Goal: Transaction & Acquisition: Purchase product/service

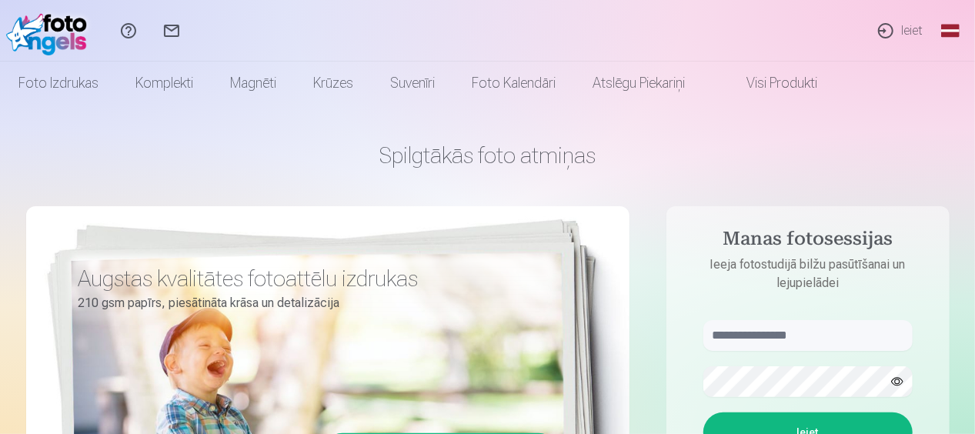
click at [908, 26] on link "Ieiet" at bounding box center [899, 31] width 71 height 62
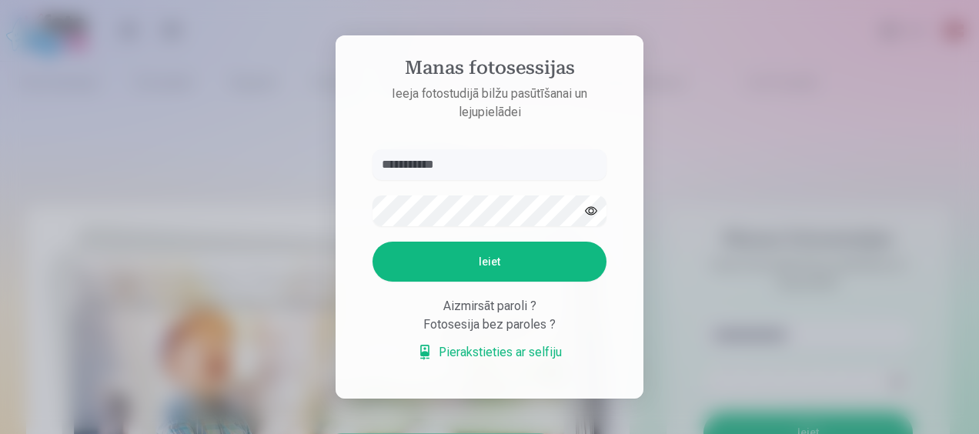
type input "**********"
click at [588, 204] on button "button" at bounding box center [591, 210] width 29 height 29
click at [548, 269] on button "Ieiet" at bounding box center [490, 262] width 234 height 40
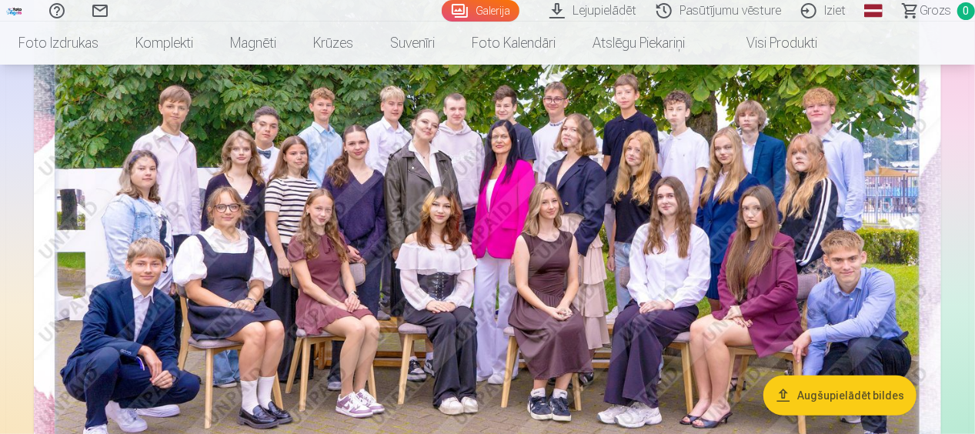
scroll to position [226, 0]
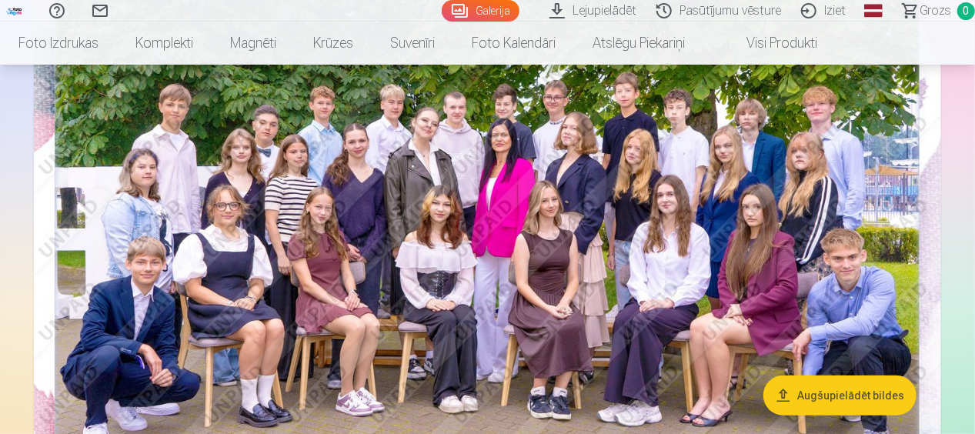
drag, startPoint x: 975, startPoint y: 22, endPoint x: 975, endPoint y: 30, distance: 8.5
click at [975, 30] on nav "Foto izdrukas Augstas kvalitātes fotoattēlu izdrukas 210 gsm papīrs, piesātināt…" at bounding box center [487, 43] width 975 height 43
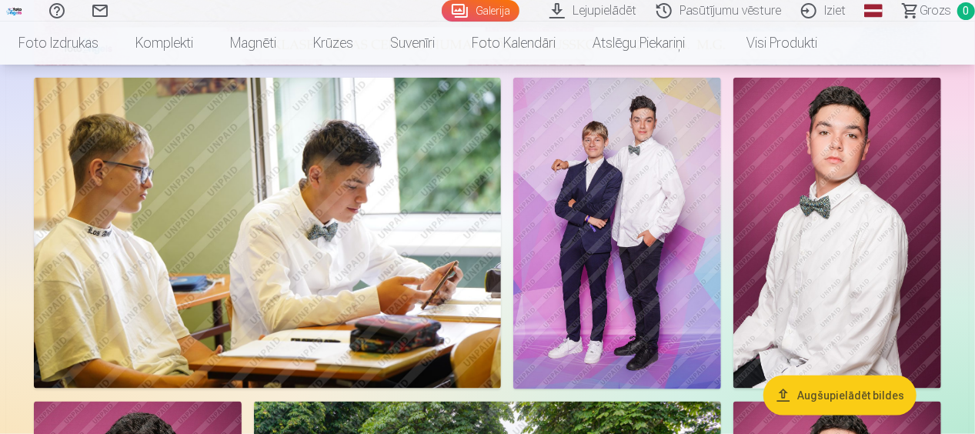
scroll to position [679, 0]
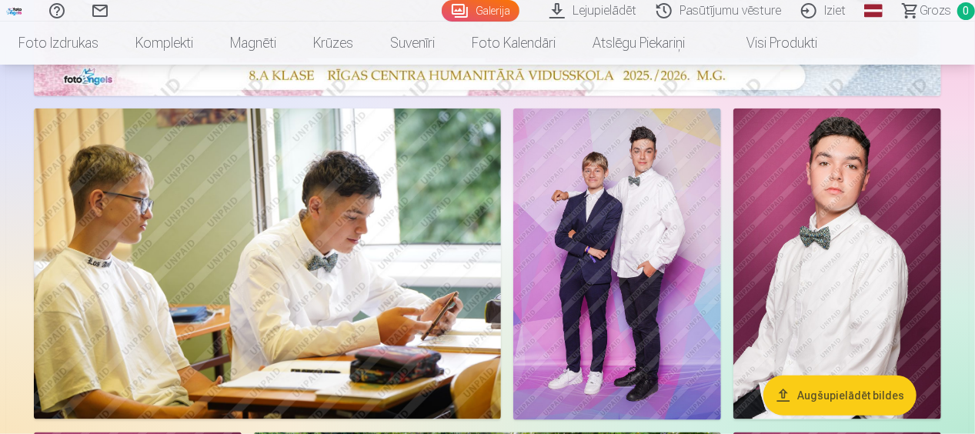
click at [671, 226] on img at bounding box center [617, 265] width 208 height 312
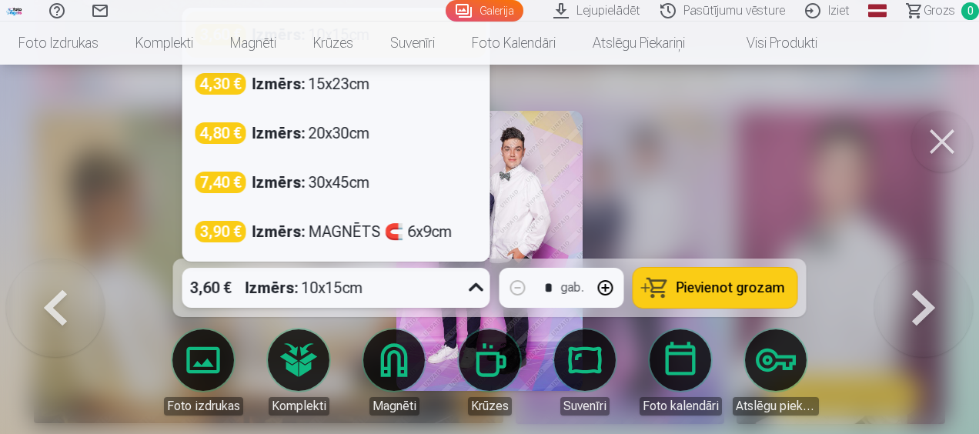
click at [467, 285] on icon at bounding box center [476, 288] width 25 height 25
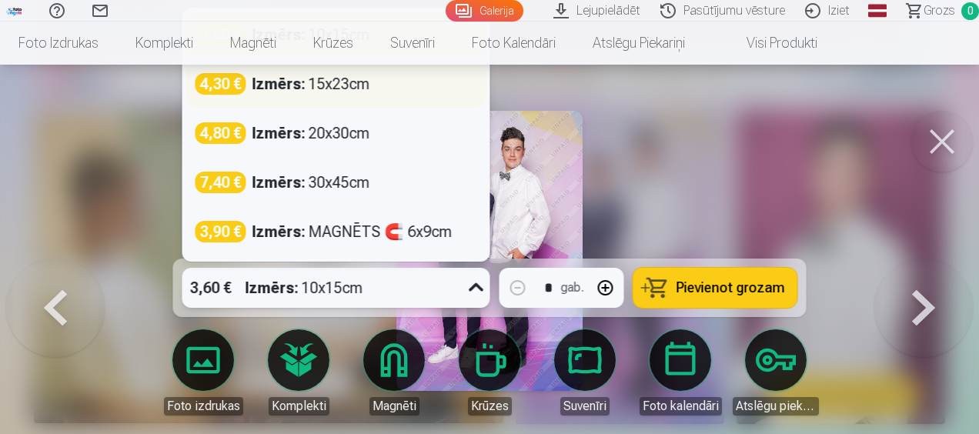
click at [413, 89] on div "4,30 € Izmērs : 15x23cm" at bounding box center [337, 84] width 282 height 22
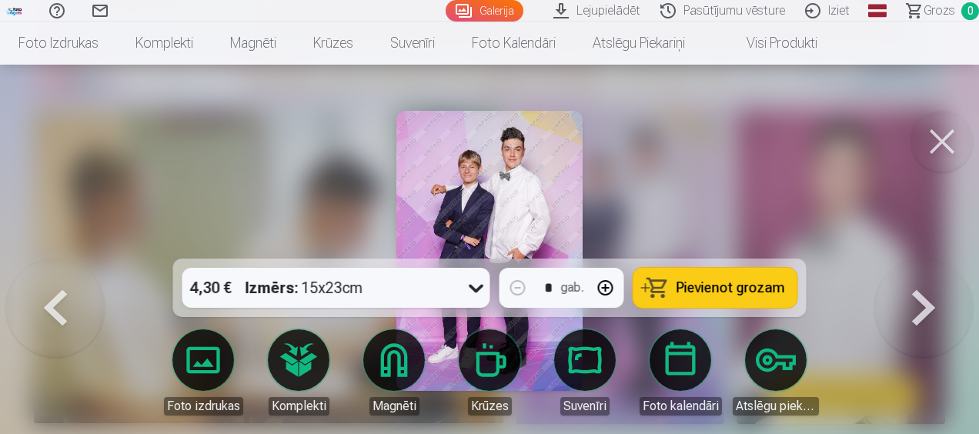
click at [685, 290] on span "Pievienot grozam" at bounding box center [731, 288] width 109 height 14
click at [958, 141] on button at bounding box center [942, 142] width 62 height 62
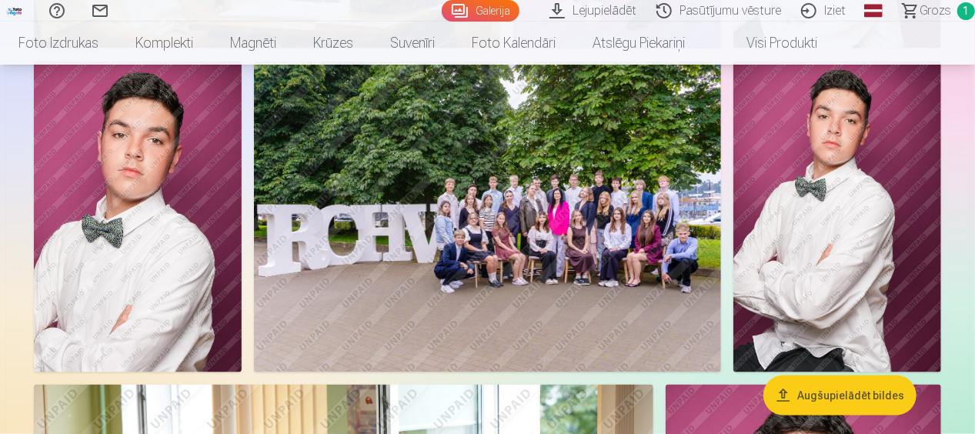
scroll to position [1008, 0]
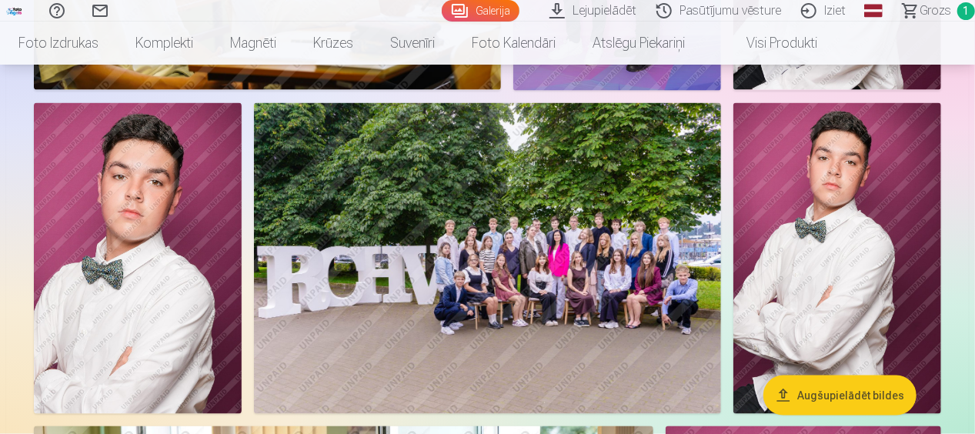
click at [833, 194] on img at bounding box center [838, 259] width 208 height 312
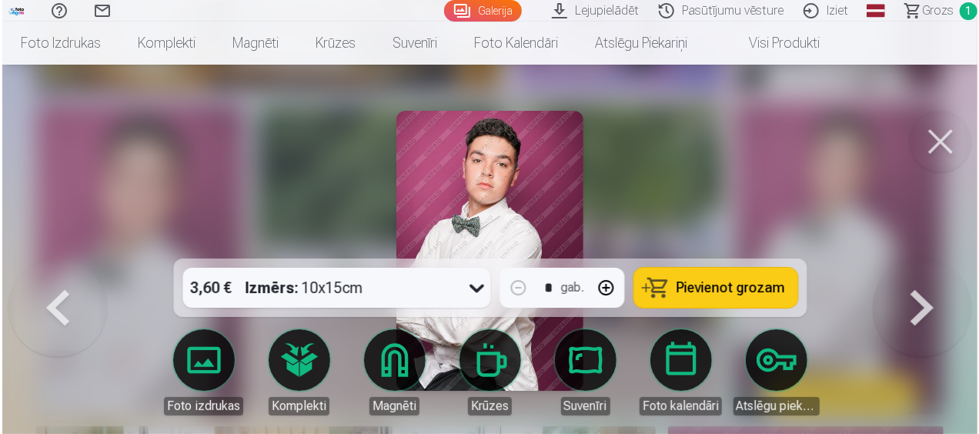
scroll to position [1011, 0]
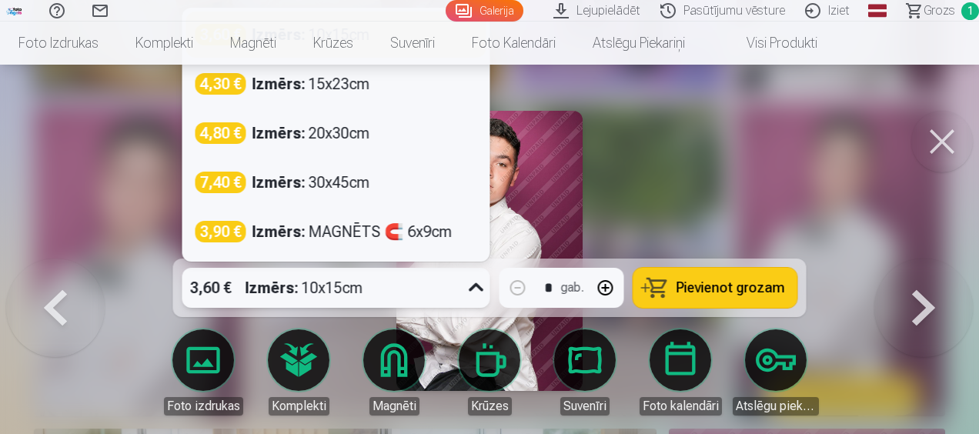
click at [480, 285] on icon at bounding box center [476, 288] width 25 height 25
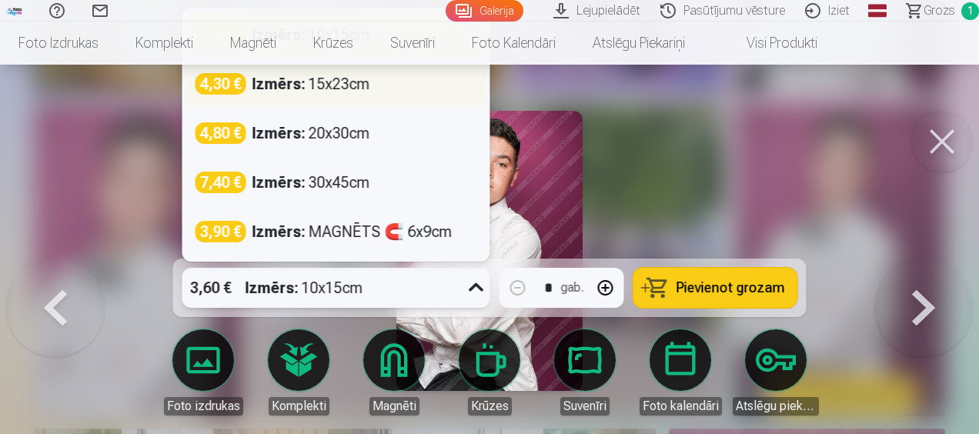
click at [413, 86] on div "4,30 € Izmērs : 15x23cm" at bounding box center [337, 84] width 282 height 22
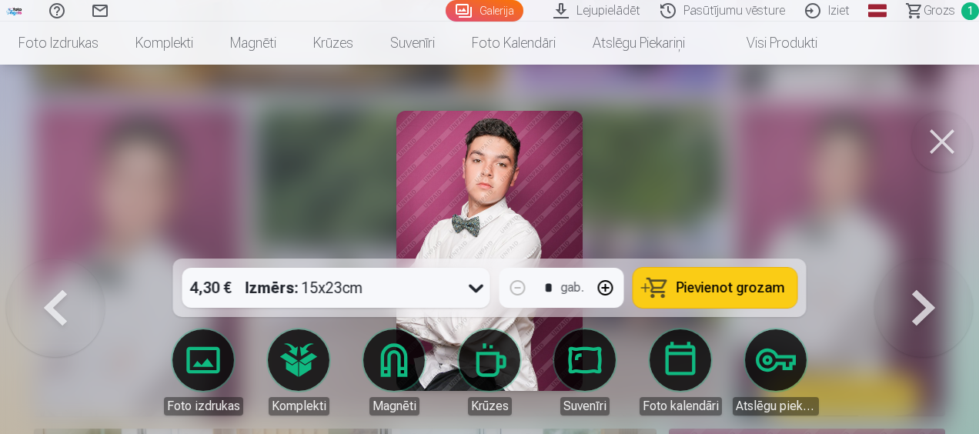
click at [610, 286] on button "button" at bounding box center [605, 287] width 37 height 37
click at [707, 282] on span "Pievienot grozam" at bounding box center [731, 288] width 109 height 14
type input "*"
click at [955, 134] on button at bounding box center [942, 142] width 62 height 62
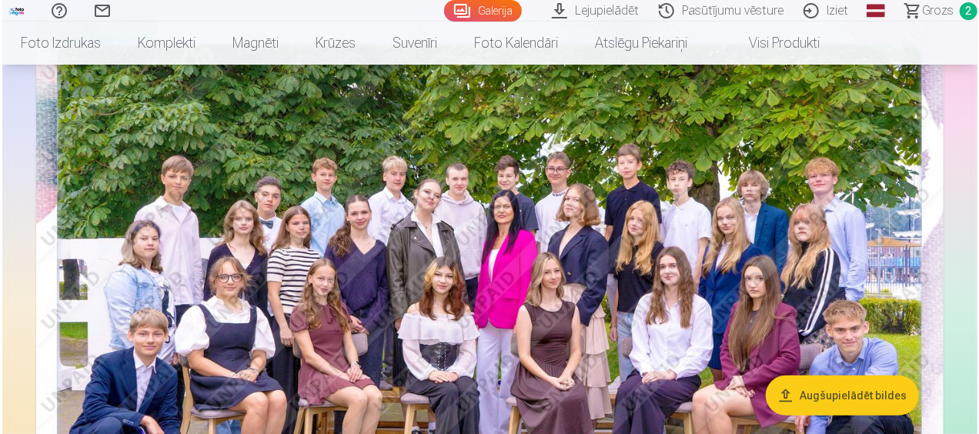
scroll to position [226, 0]
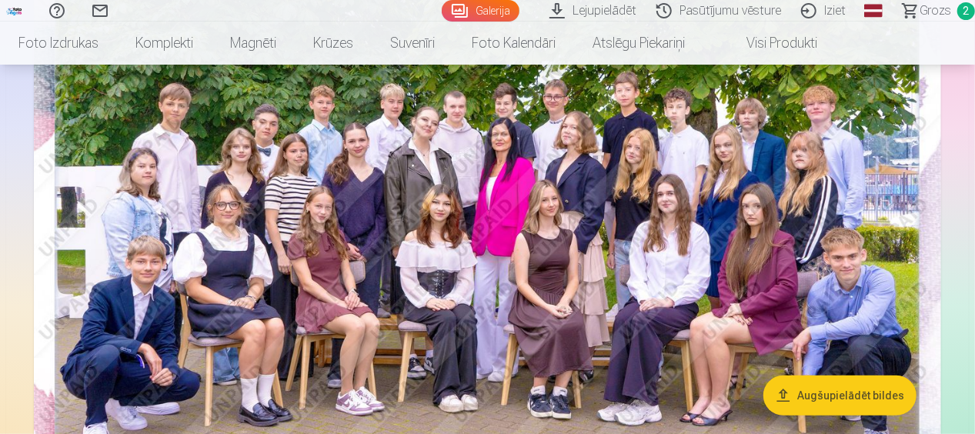
click at [714, 115] on img at bounding box center [488, 246] width 908 height 606
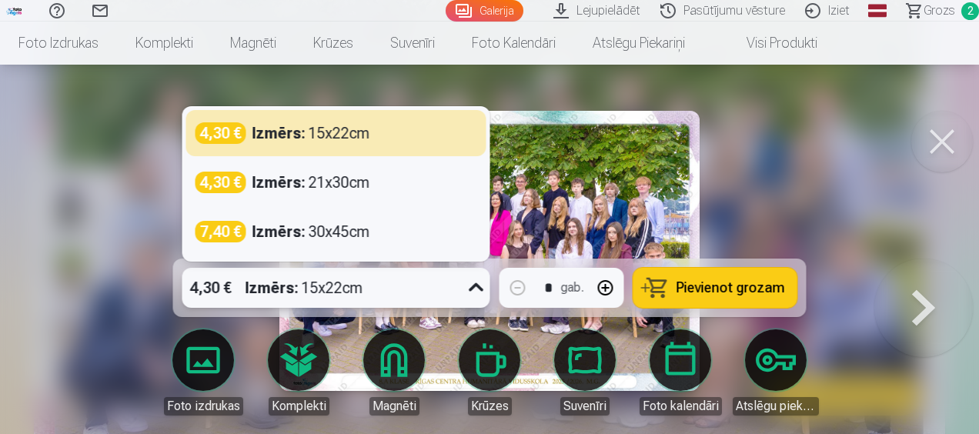
click at [476, 285] on icon at bounding box center [476, 288] width 25 height 25
click at [337, 294] on div "Izmērs : 15x22cm" at bounding box center [305, 288] width 118 height 40
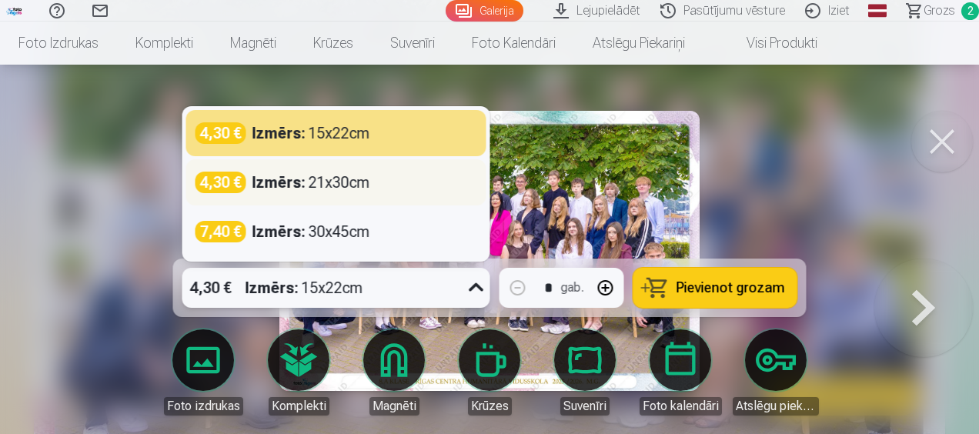
click at [341, 177] on div "Izmērs : 21x30cm" at bounding box center [311, 183] width 118 height 22
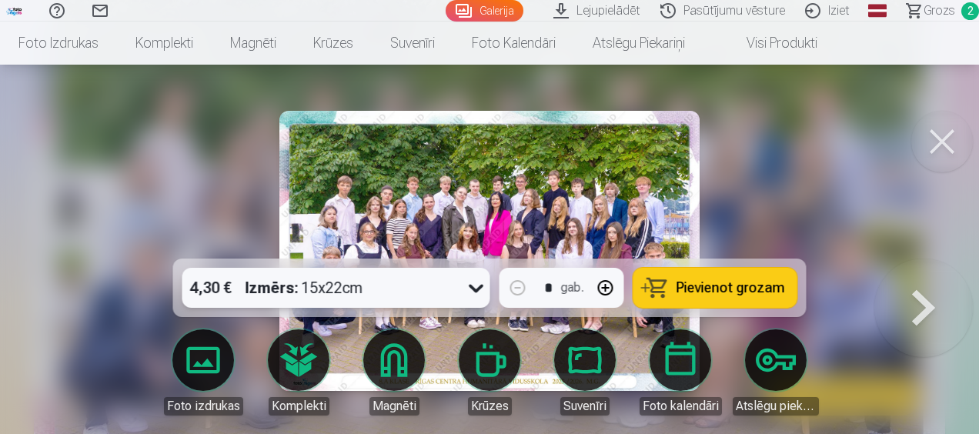
click at [443, 291] on div "4,30 € Izmērs : 15x22cm" at bounding box center [321, 288] width 279 height 40
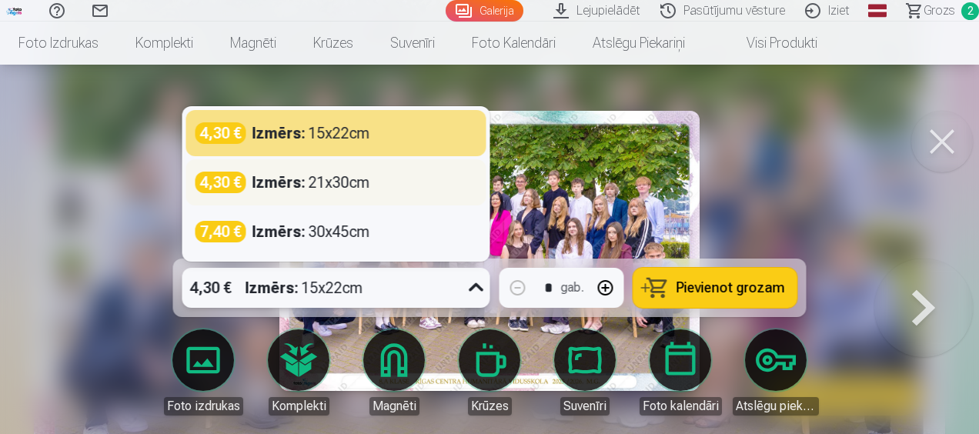
click at [408, 189] on div "4,30 € Izmērs : 21x30cm" at bounding box center [337, 183] width 282 height 22
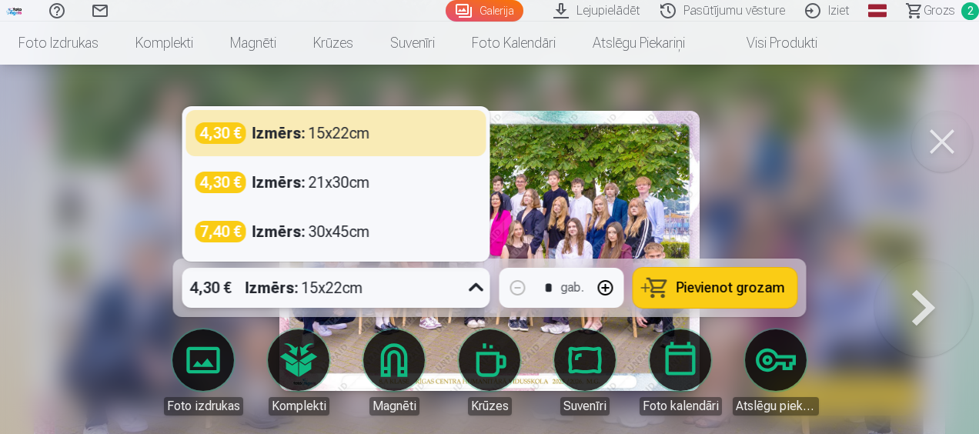
click at [370, 306] on div "4,30 € Izmērs : 15x22cm" at bounding box center [321, 288] width 279 height 40
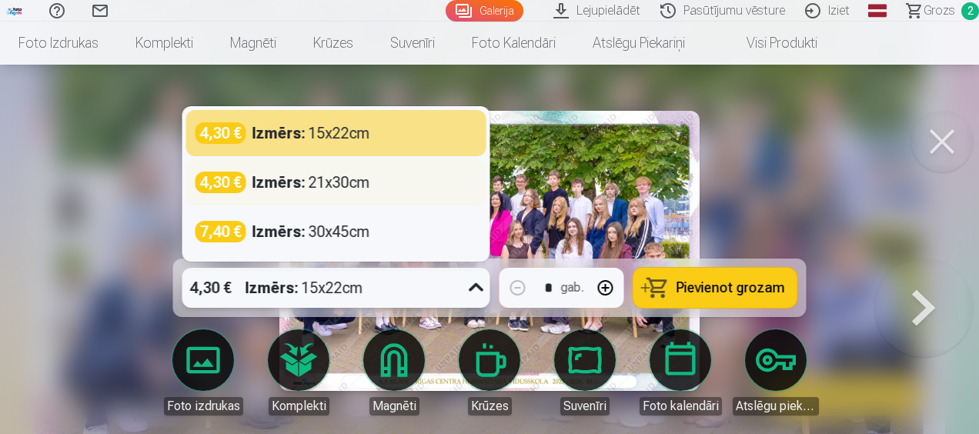
click at [348, 192] on div "Izmērs : 21x30cm" at bounding box center [311, 183] width 118 height 22
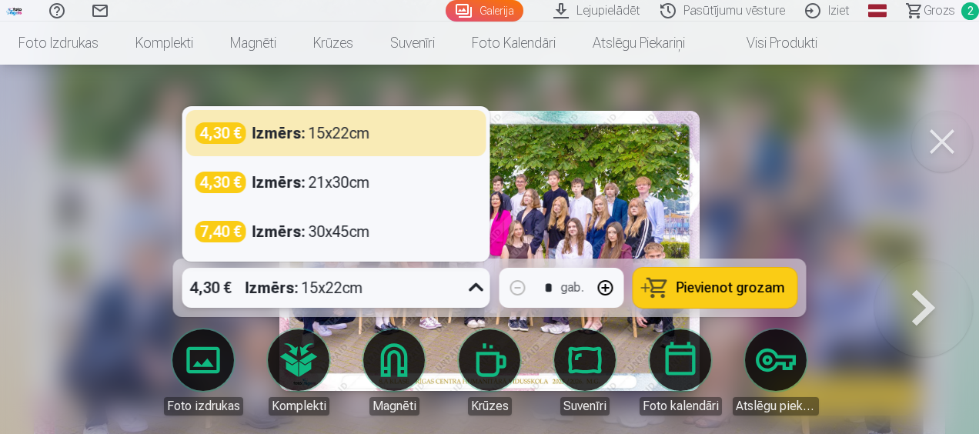
click at [349, 282] on div "Izmērs : 15x22cm" at bounding box center [305, 288] width 118 height 40
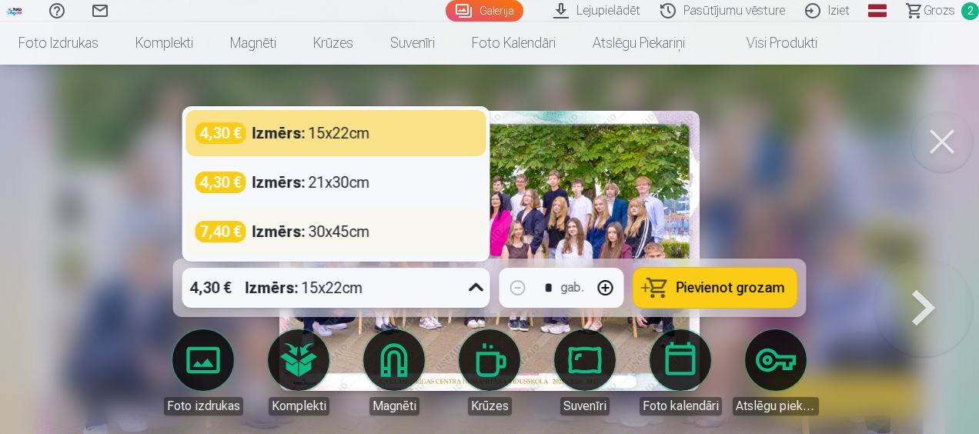
click at [349, 229] on div "Izmērs : 30x45cm" at bounding box center [311, 232] width 118 height 22
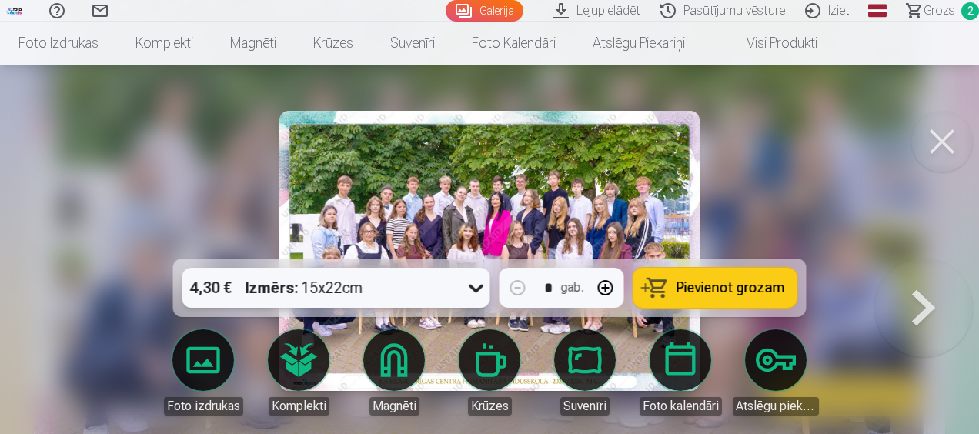
click at [476, 289] on icon at bounding box center [476, 288] width 25 height 25
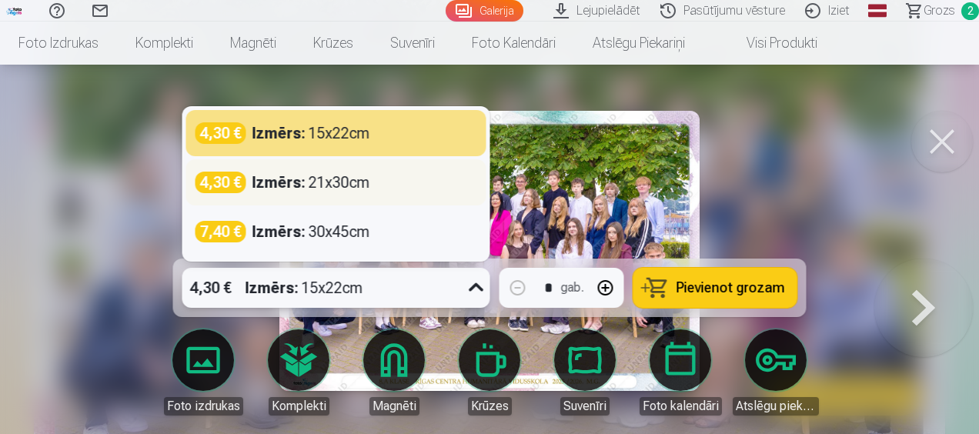
click at [316, 190] on div "Izmērs : 21x30cm" at bounding box center [311, 183] width 118 height 22
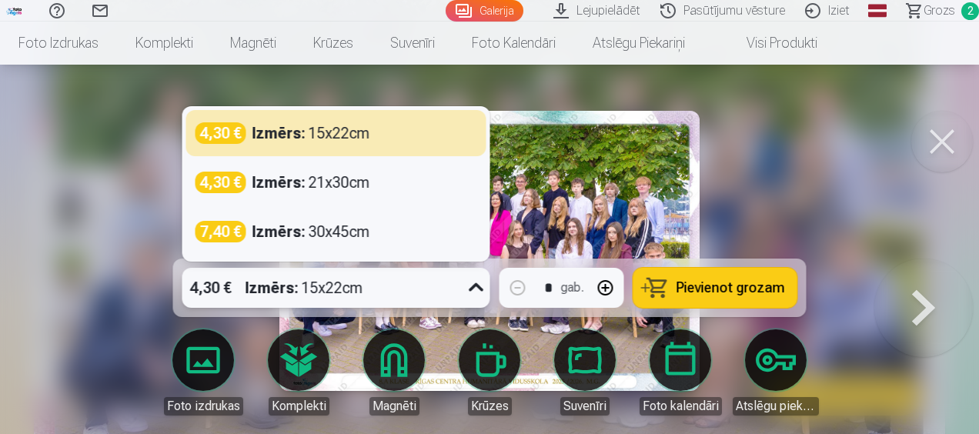
click at [349, 293] on div "Izmērs : 15x22cm" at bounding box center [305, 288] width 118 height 40
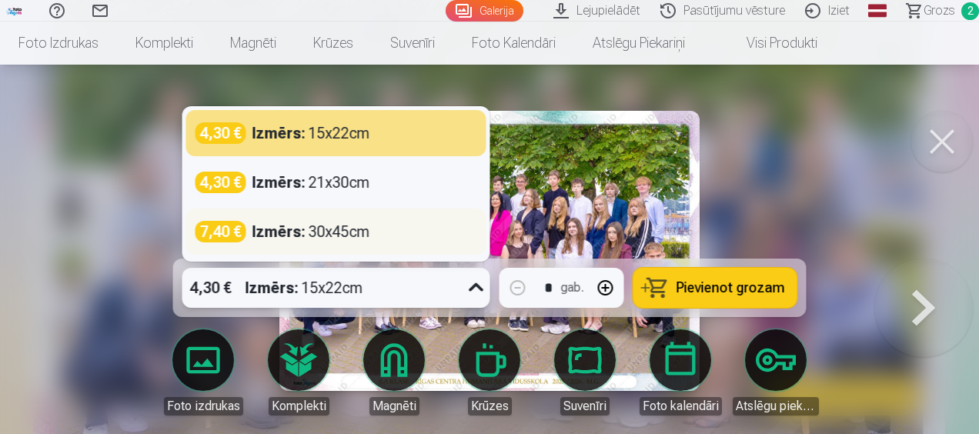
click at [347, 218] on div "7,40 € Izmērs : 30x45cm" at bounding box center [336, 232] width 300 height 46
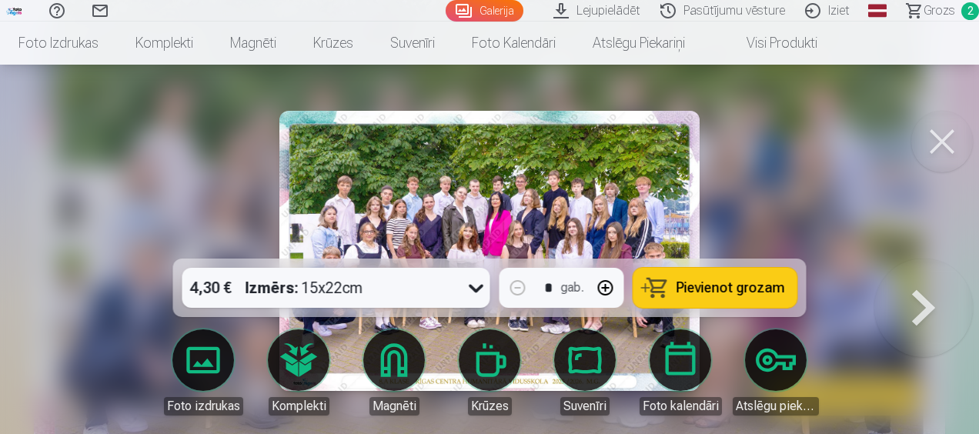
click at [682, 279] on button "Pievienot grozam" at bounding box center [716, 288] width 164 height 40
click at [942, 14] on span "Grozs" at bounding box center [940, 11] width 32 height 18
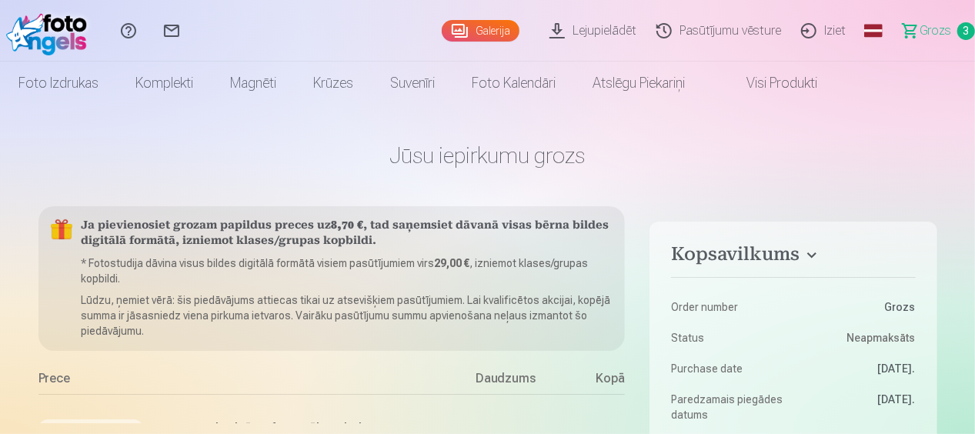
click at [926, 31] on span "Grozs" at bounding box center [936, 31] width 32 height 18
click at [975, 23] on div "Palīdzības centrs Sazinies ar mums Galerija Lejupielādēt Pasūtījumu vēsture Izi…" at bounding box center [487, 31] width 975 height 62
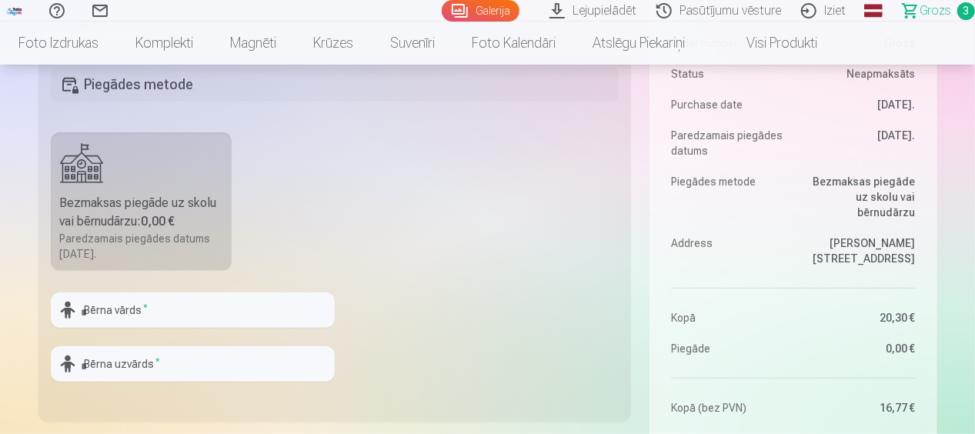
scroll to position [674, 0]
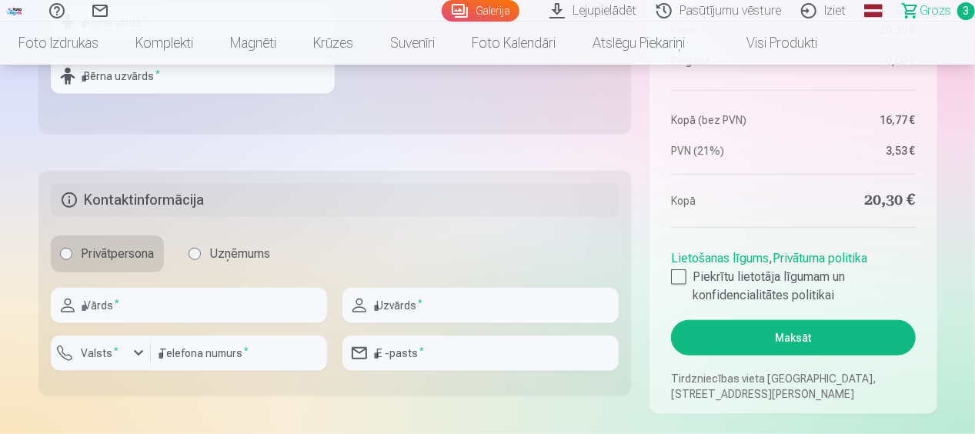
drag, startPoint x: 975, startPoint y: 65, endPoint x: 978, endPoint y: 48, distance: 17.4
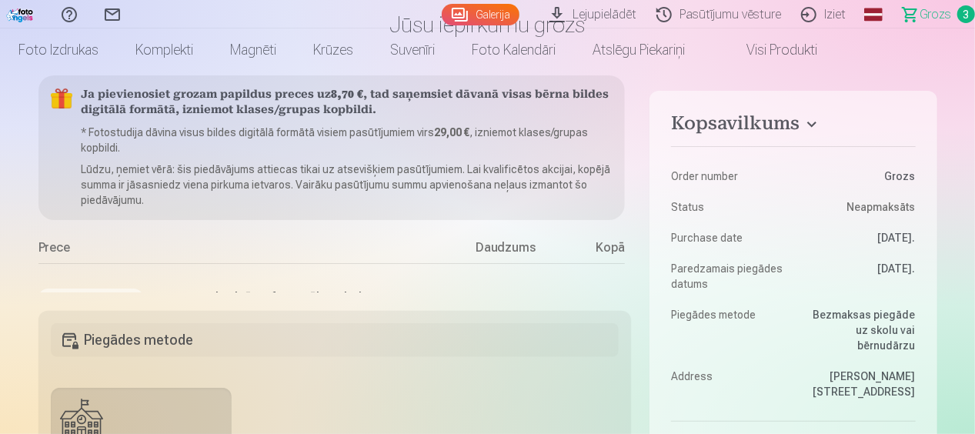
scroll to position [0, 0]
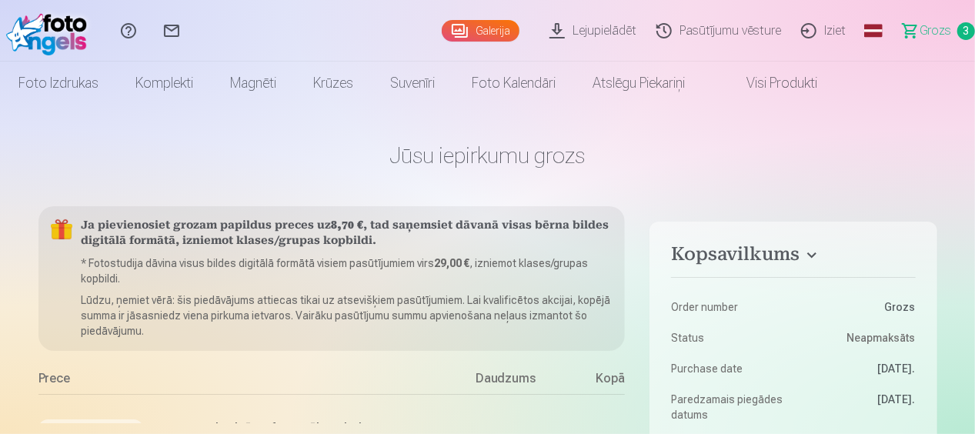
click at [811, 254] on h4 "Kopsavilkums" at bounding box center [793, 257] width 244 height 28
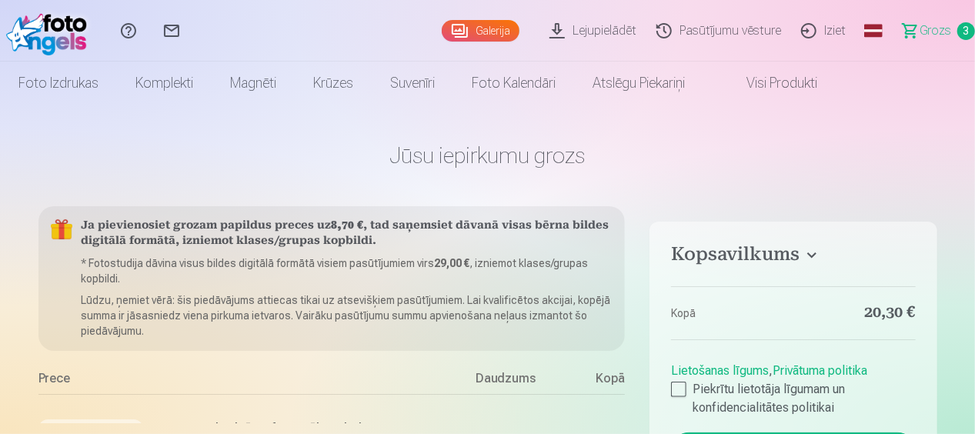
click at [769, 256] on h4 "Kopsavilkums" at bounding box center [793, 257] width 244 height 28
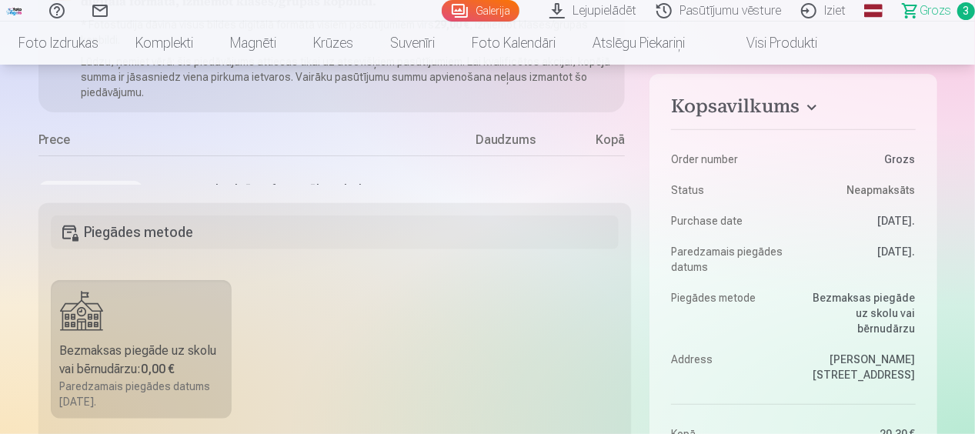
scroll to position [263, 0]
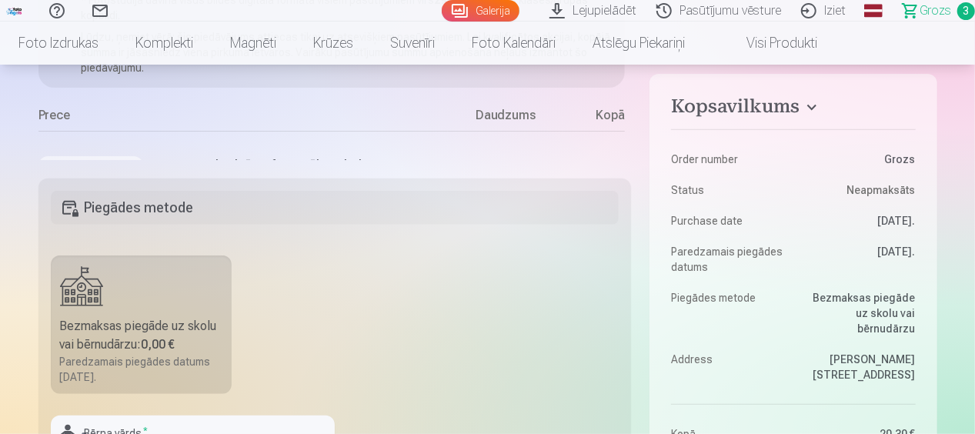
click at [294, 145] on div "Augstas kvalitātes fotoattēlu izdrukas 15x23 cm 210 gsm papīrs, piesātināta krā…" at bounding box center [243, 208] width 410 height 155
click at [245, 171] on div "Kopsavilkums Order number Grozs Status Neapmaksāts Purchase date 14.09.2025. Pa…" at bounding box center [487, 384] width 899 height 882
click at [155, 219] on h5 "Piegādes metode" at bounding box center [335, 208] width 569 height 34
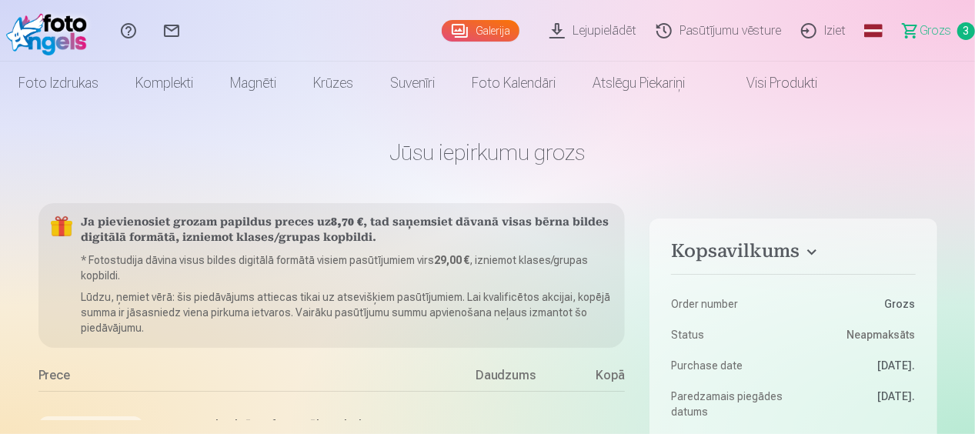
scroll to position [0, 0]
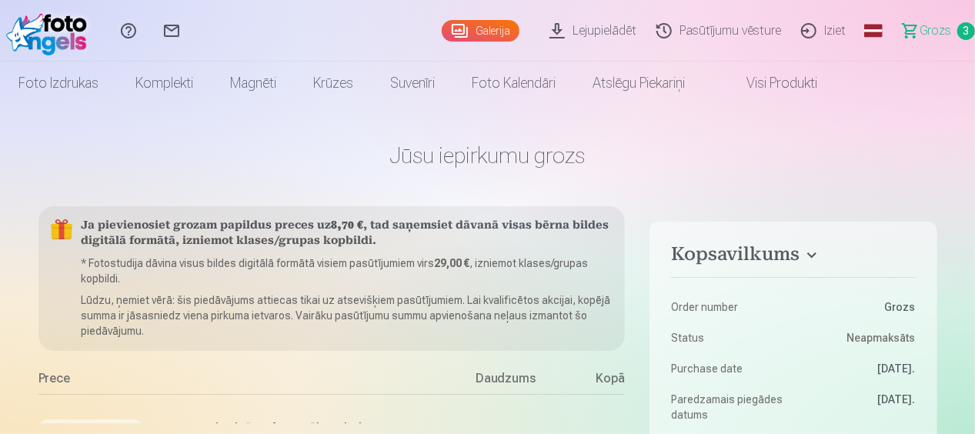
click at [502, 28] on link "Galerija" at bounding box center [481, 31] width 78 height 22
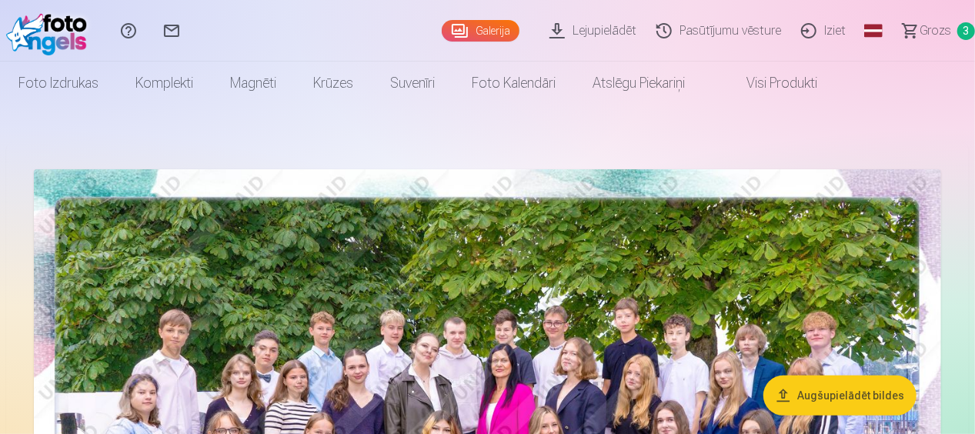
click at [622, 35] on link "Lejupielādēt" at bounding box center [595, 31] width 107 height 62
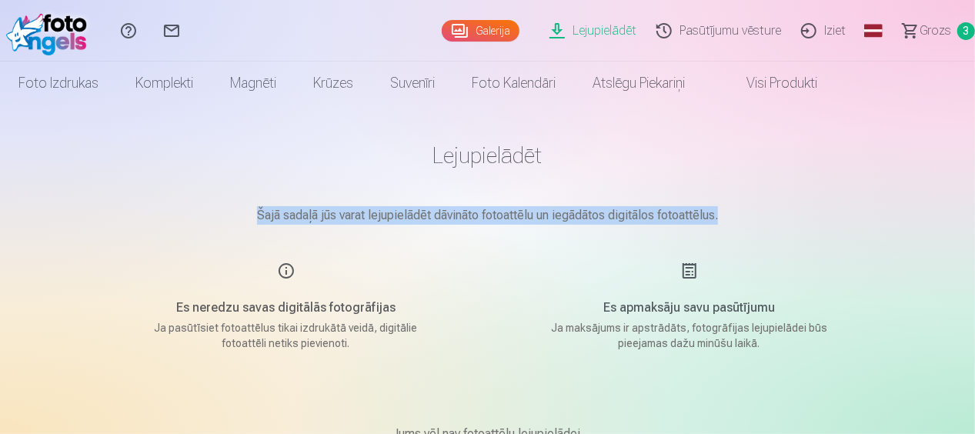
drag, startPoint x: 974, startPoint y: 166, endPoint x: 963, endPoint y: 212, distance: 47.4
drag, startPoint x: 963, startPoint y: 212, endPoint x: 883, endPoint y: 206, distance: 80.3
click at [504, 40] on link "Galerija" at bounding box center [481, 31] width 78 height 22
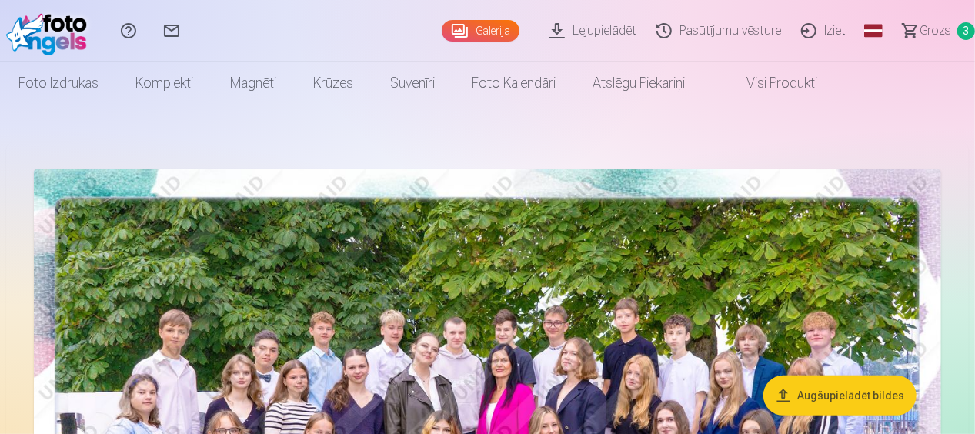
click at [838, 388] on button "Augšupielādēt bildes" at bounding box center [840, 396] width 153 height 40
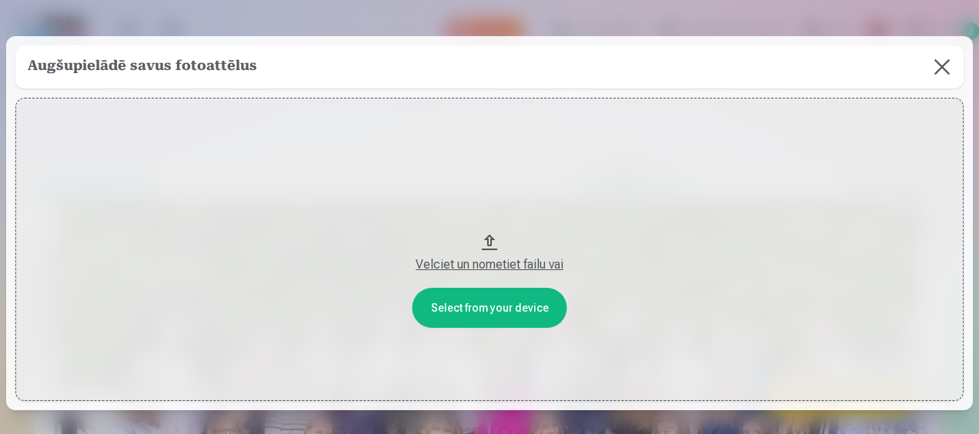
click at [522, 306] on button "Velciet un nometiet failu vai" at bounding box center [489, 250] width 948 height 304
click at [447, 265] on div "Velciet un nometiet failu vai" at bounding box center [490, 265] width 918 height 18
click at [948, 58] on button at bounding box center [942, 66] width 43 height 43
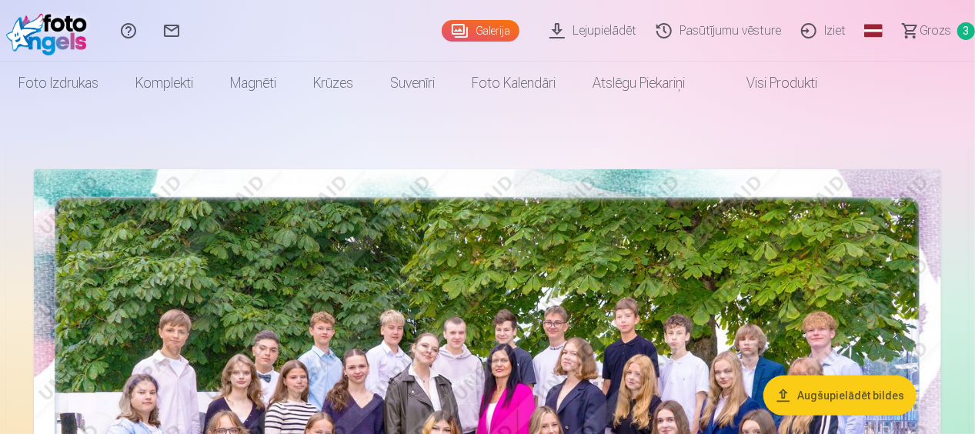
click at [617, 26] on link "Lejupielādēt" at bounding box center [595, 31] width 107 height 62
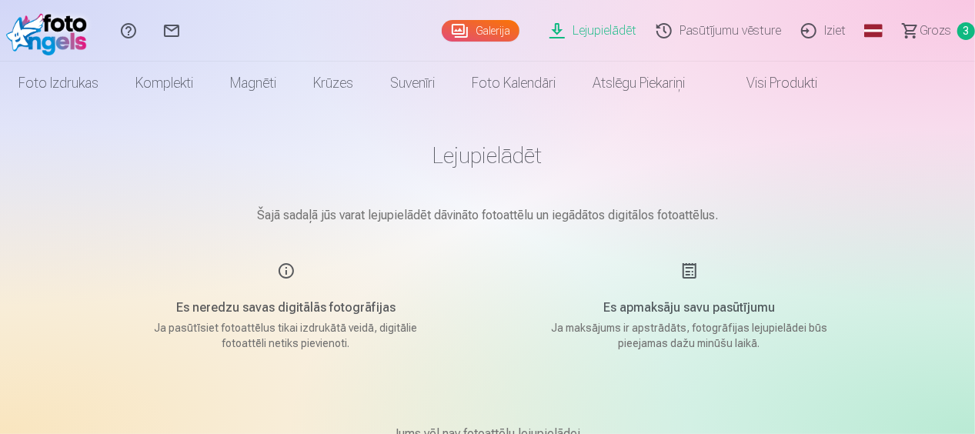
click at [482, 32] on link "Galerija" at bounding box center [481, 31] width 78 height 22
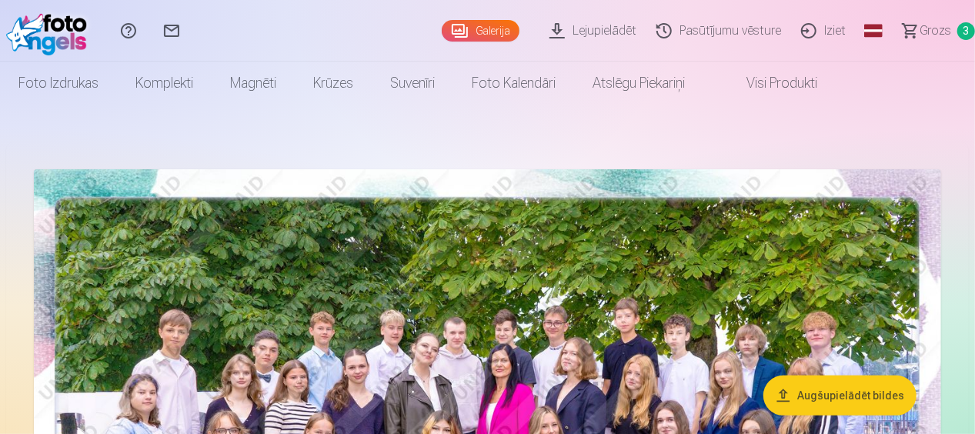
click at [730, 25] on link "Pasūtījumu vēsture" at bounding box center [721, 31] width 145 height 62
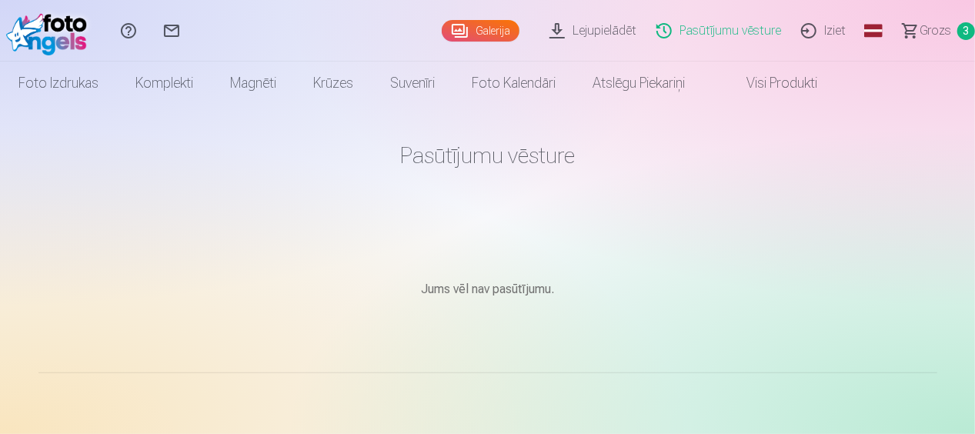
click at [930, 28] on span "Grozs" at bounding box center [936, 31] width 32 height 18
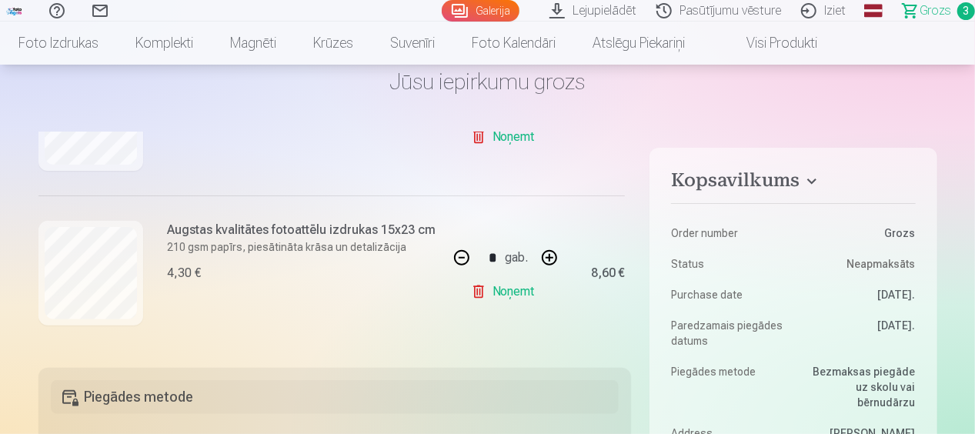
scroll to position [296, 0]
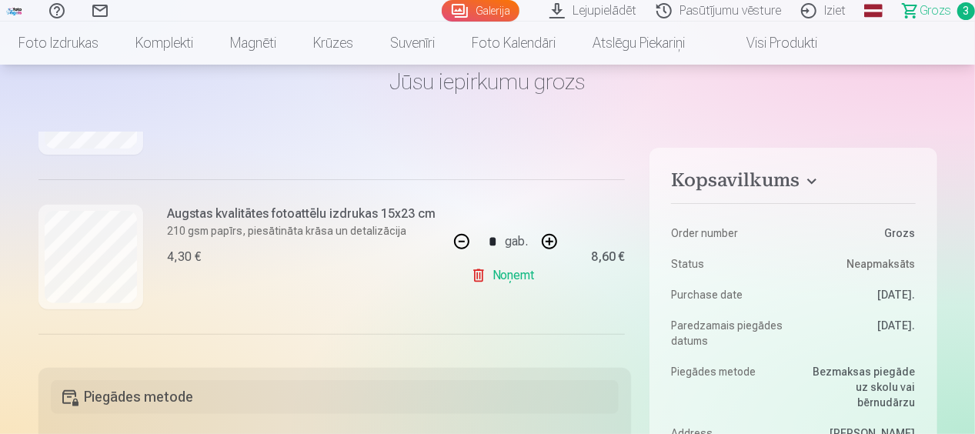
click at [457, 242] on button "button" at bounding box center [461, 241] width 37 height 37
type input "*"
click at [386, 231] on p "210 gsm papīrs, piesātināta krāsa un detalizācija" at bounding box center [302, 230] width 269 height 15
click at [523, 276] on link "Noņemt" at bounding box center [506, 275] width 70 height 31
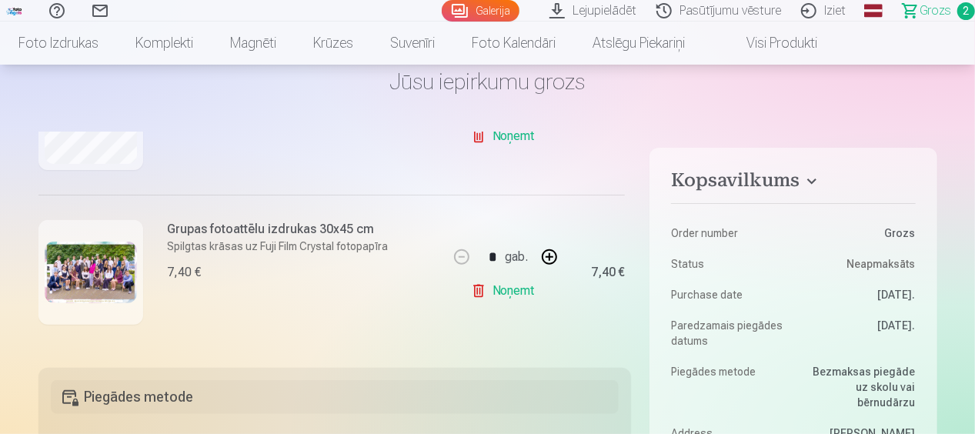
click at [311, 249] on div "Grupas fotoattēlu izdrukas 30x45 cm Spilgtas krāsas uz Fuji Film Crystal fotopa…" at bounding box center [278, 251] width 221 height 62
click at [517, 289] on link "Noņemt" at bounding box center [506, 291] width 70 height 31
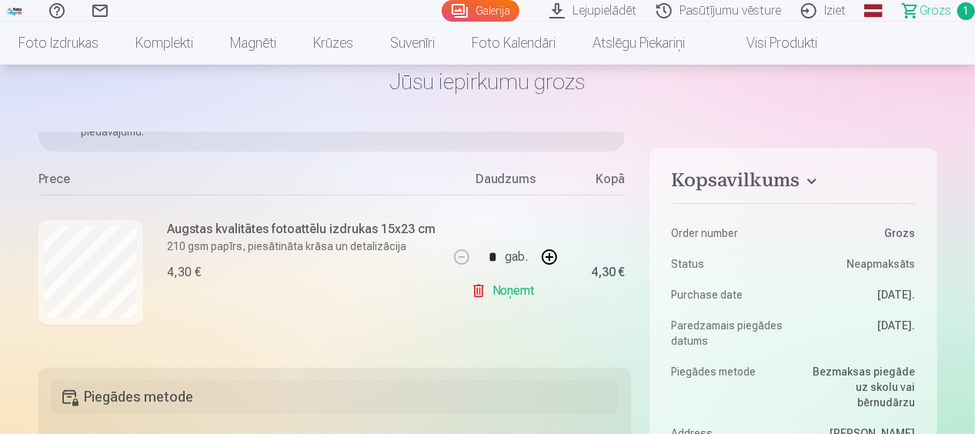
click at [475, 7] on link "Galerija" at bounding box center [481, 11] width 78 height 22
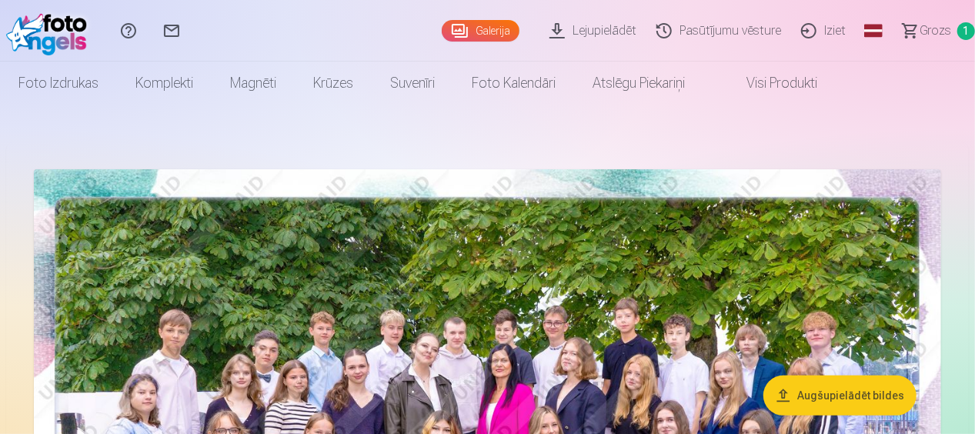
click at [832, 403] on button "Augšupielādēt bildes" at bounding box center [840, 396] width 153 height 40
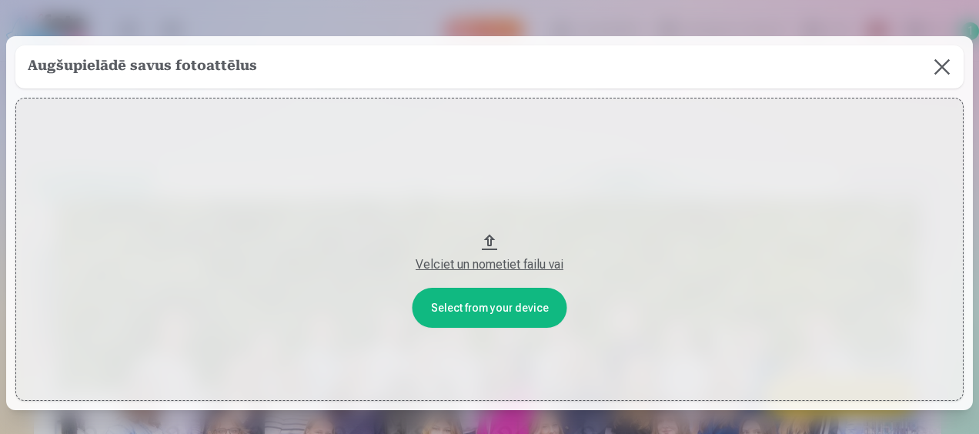
click at [930, 65] on button at bounding box center [942, 66] width 43 height 43
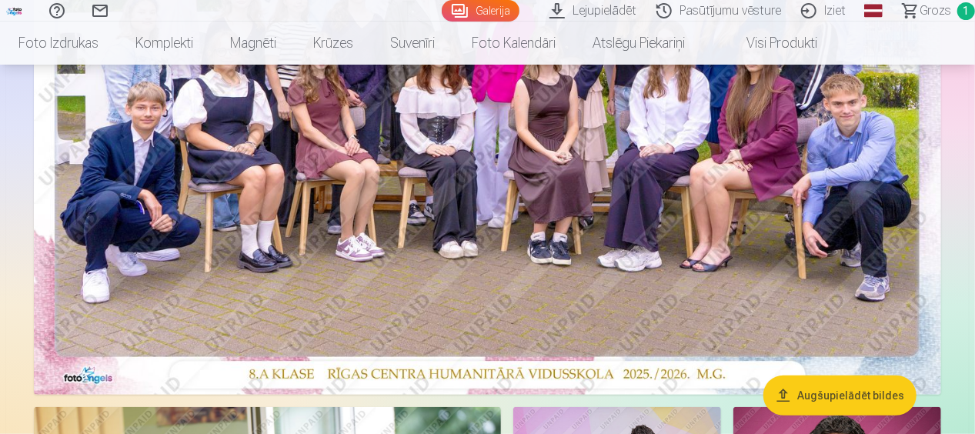
scroll to position [329, 0]
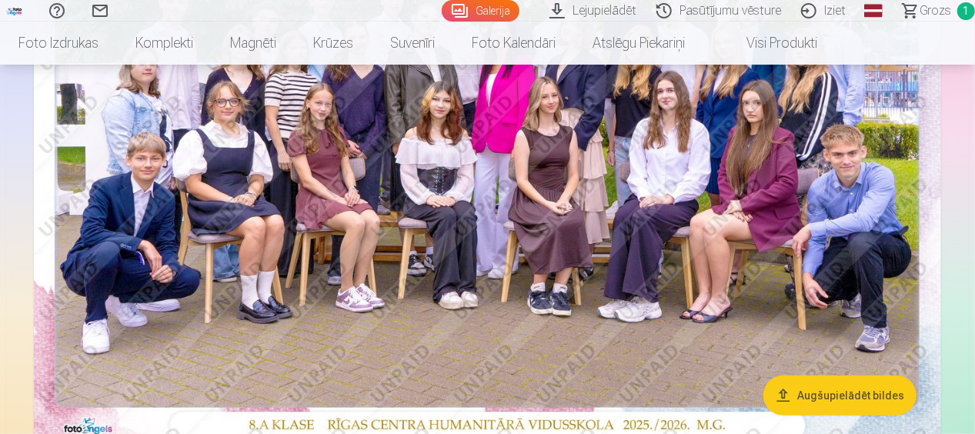
click at [557, 154] on img at bounding box center [488, 143] width 908 height 606
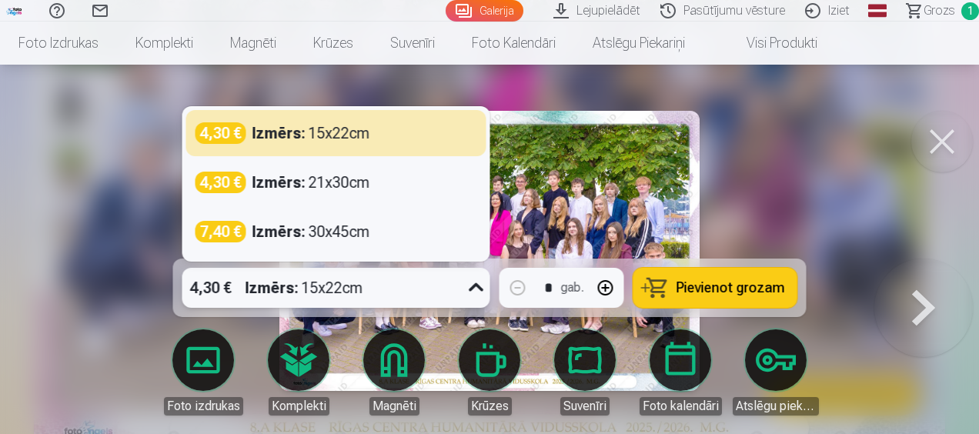
click at [470, 281] on icon at bounding box center [476, 288] width 25 height 25
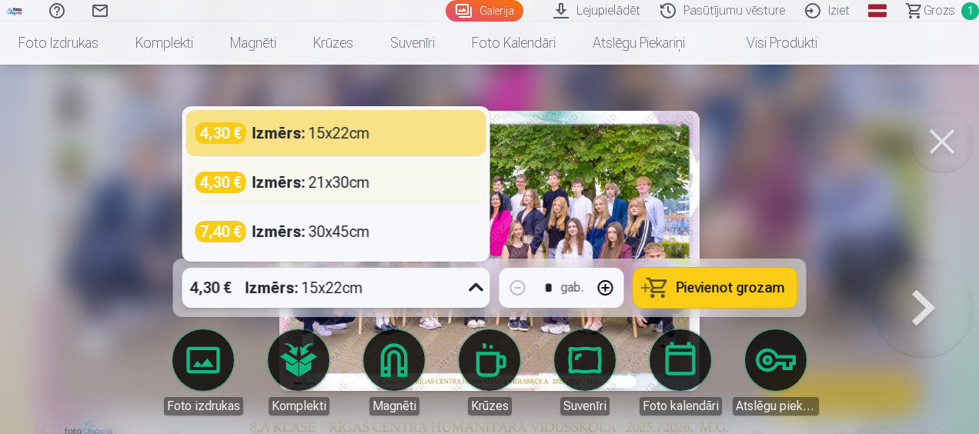
click at [324, 178] on div "Izmērs : 21x30cm" at bounding box center [311, 183] width 118 height 22
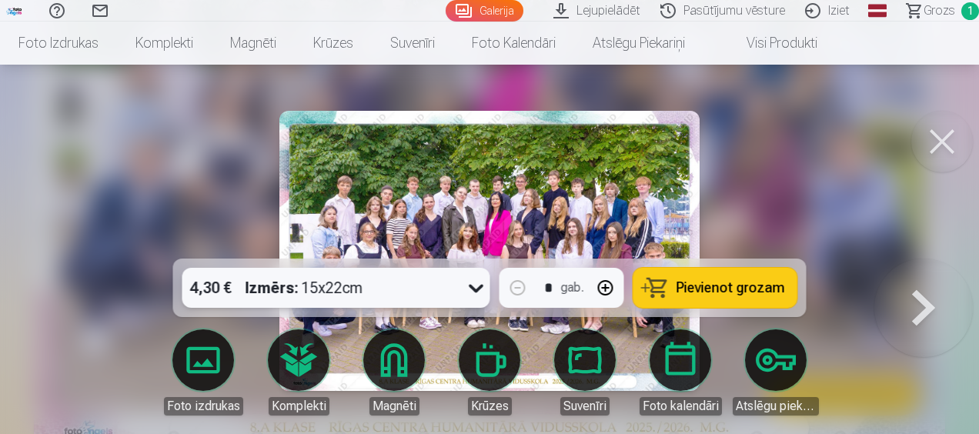
click at [682, 295] on span "Pievienot grozam" at bounding box center [731, 288] width 109 height 14
click at [947, 123] on button at bounding box center [942, 142] width 62 height 62
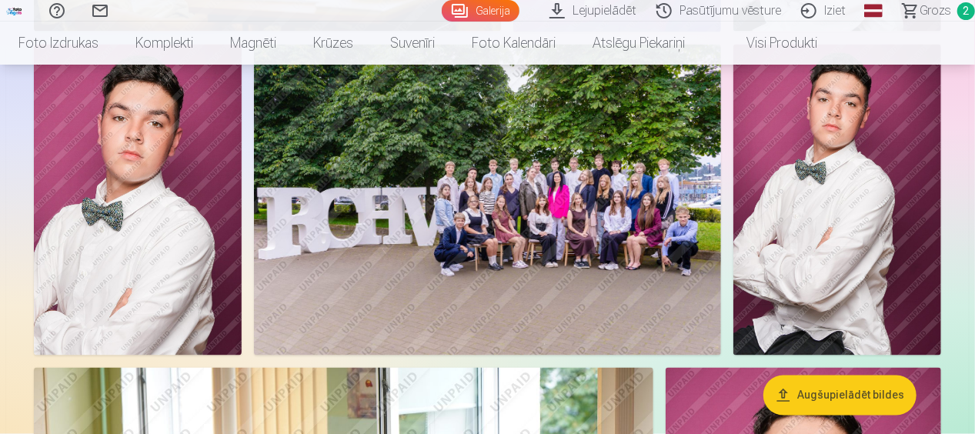
scroll to position [1068, 0]
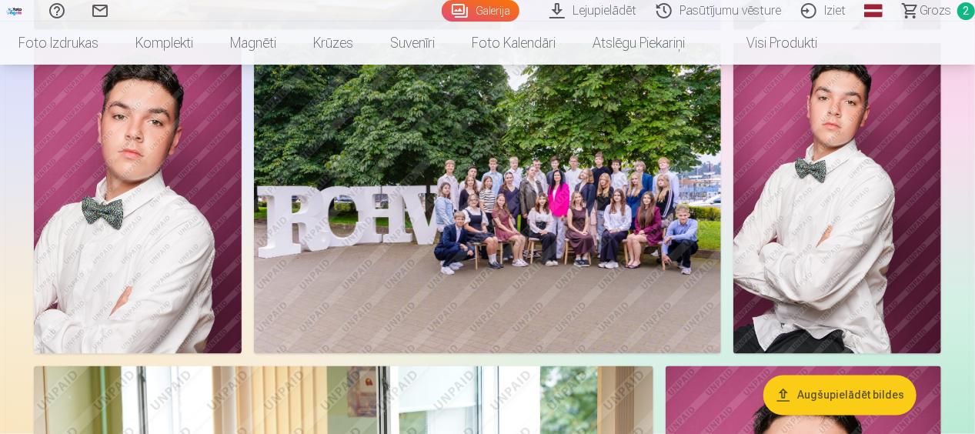
click at [204, 216] on img at bounding box center [138, 199] width 208 height 312
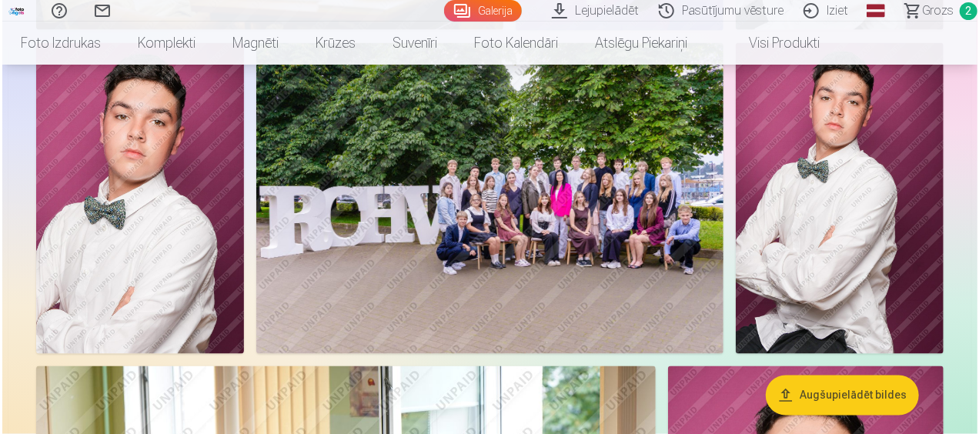
scroll to position [1071, 0]
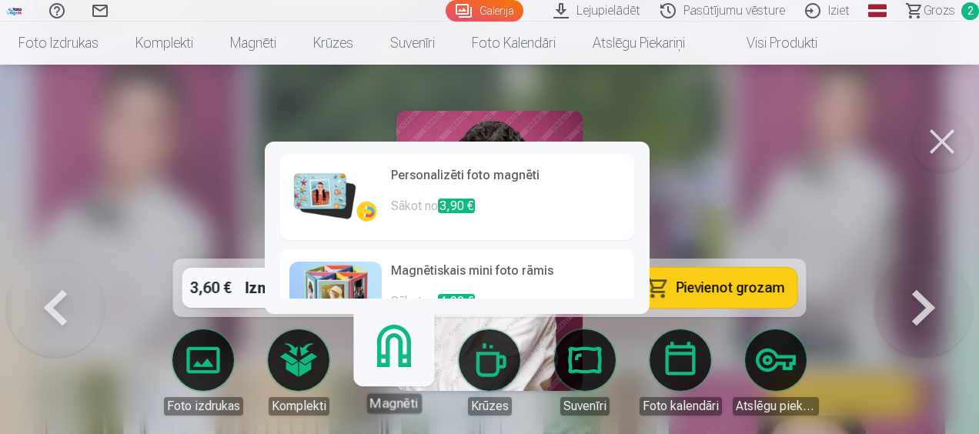
click at [397, 359] on link "Magnēti" at bounding box center [393, 366] width 95 height 95
click at [547, 182] on h6 "Personalizēti foto magnēti" at bounding box center [508, 181] width 234 height 31
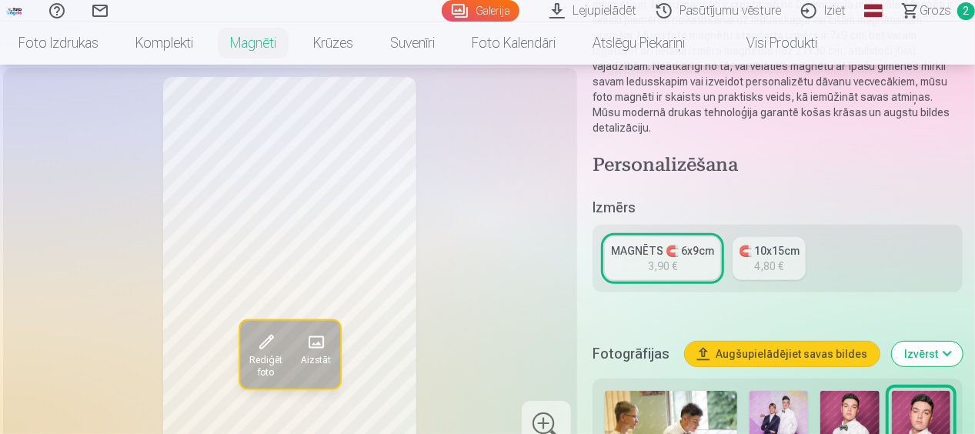
scroll to position [212, 0]
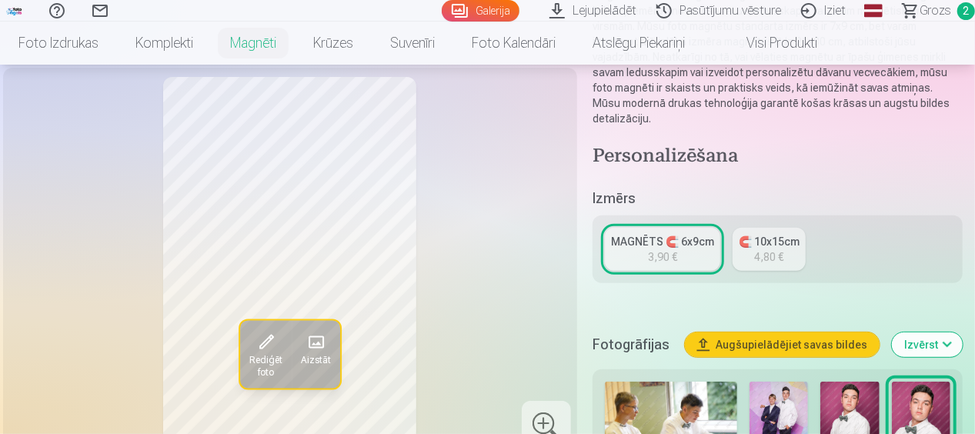
click at [788, 252] on link "🧲 10x15cm 4,80 €" at bounding box center [769, 249] width 73 height 43
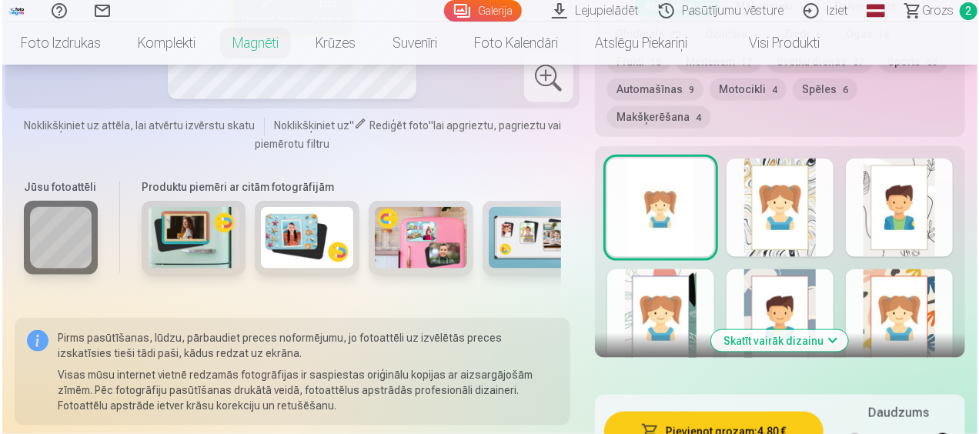
scroll to position [947, 0]
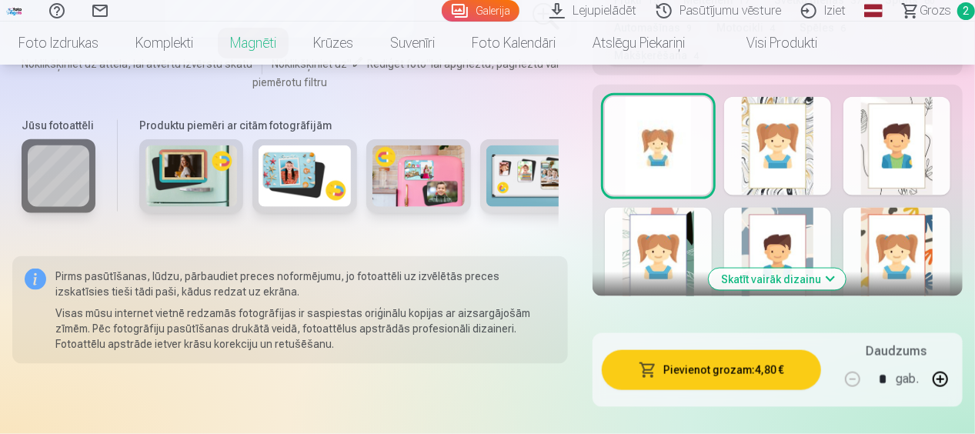
click at [727, 375] on button "Pievienot grozam : 4,80 €" at bounding box center [711, 370] width 219 height 40
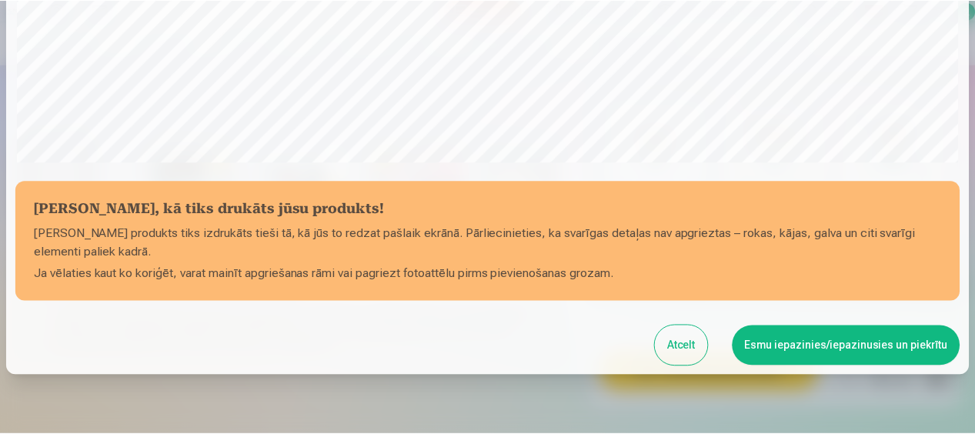
scroll to position [619, 0]
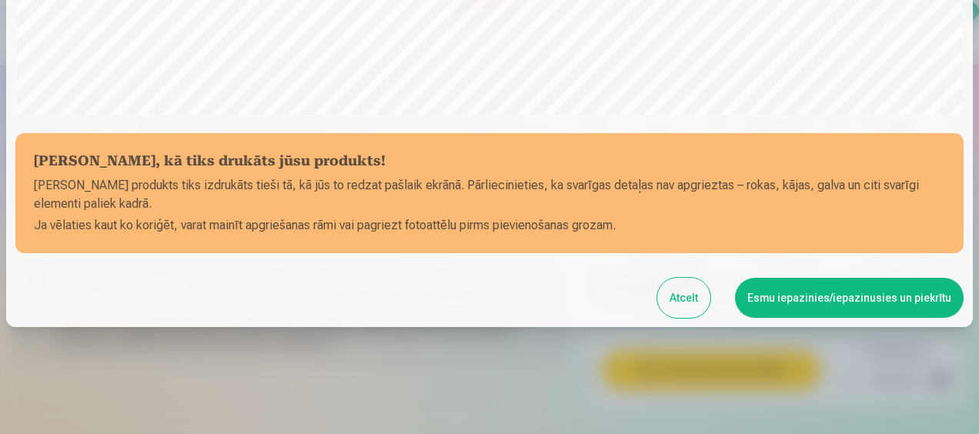
click at [807, 287] on button "Esmu iepazinies/iepazinusies un piekrītu" at bounding box center [849, 298] width 229 height 40
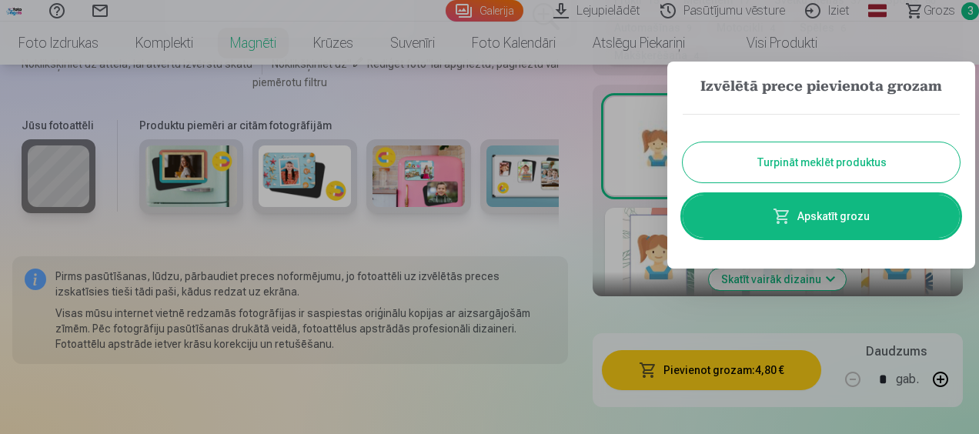
click at [827, 217] on link "Apskatīt grozu" at bounding box center [821, 216] width 277 height 43
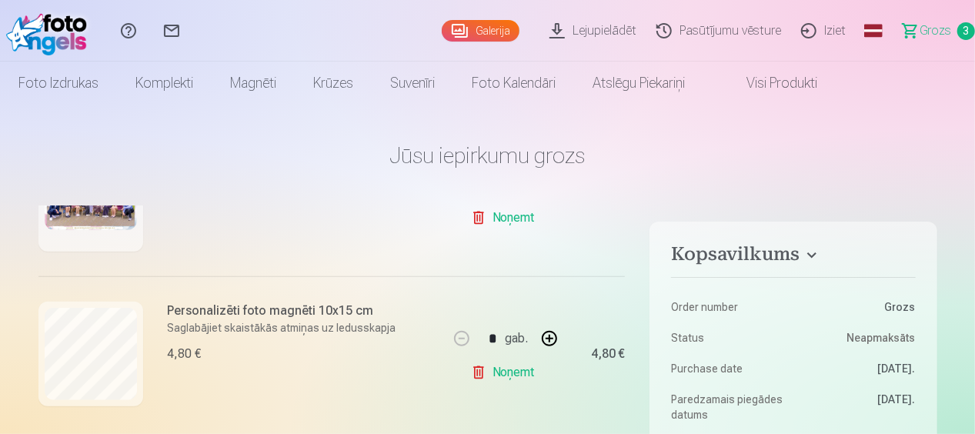
scroll to position [437, 0]
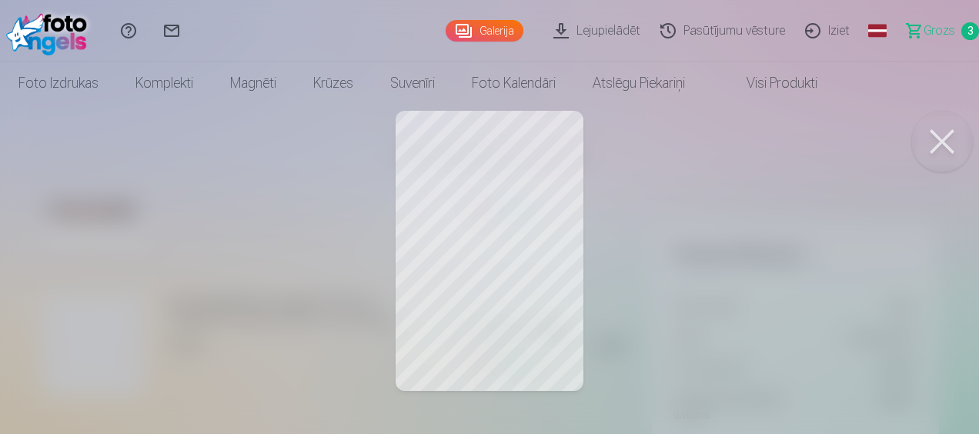
click at [117, 343] on div at bounding box center [489, 217] width 979 height 434
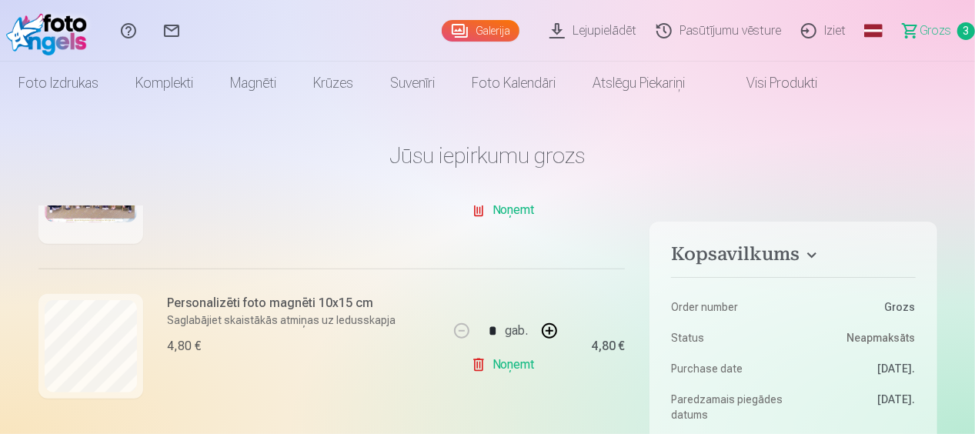
click at [109, 240] on div at bounding box center [90, 191] width 105 height 105
click at [109, 225] on div at bounding box center [90, 191] width 105 height 105
drag, startPoint x: 632, startPoint y: 368, endPoint x: 630, endPoint y: 349, distance: 18.6
drag, startPoint x: 631, startPoint y: 364, endPoint x: 625, endPoint y: 348, distance: 17.3
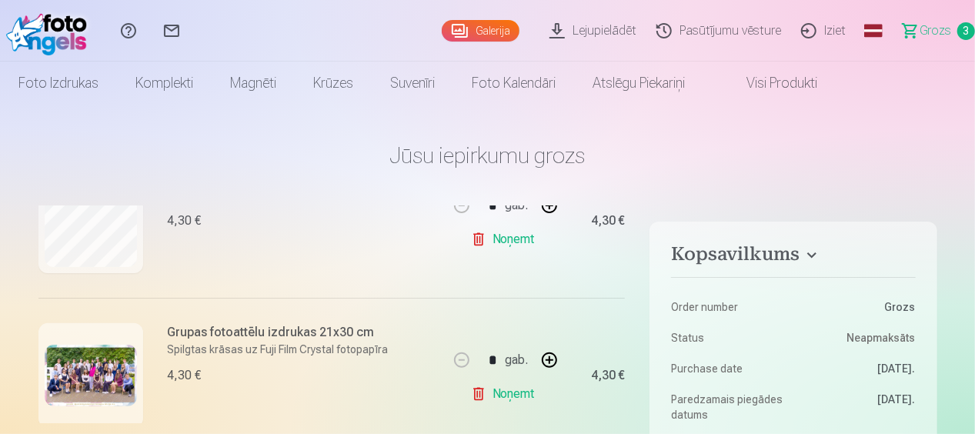
click at [112, 363] on img at bounding box center [91, 376] width 92 height 62
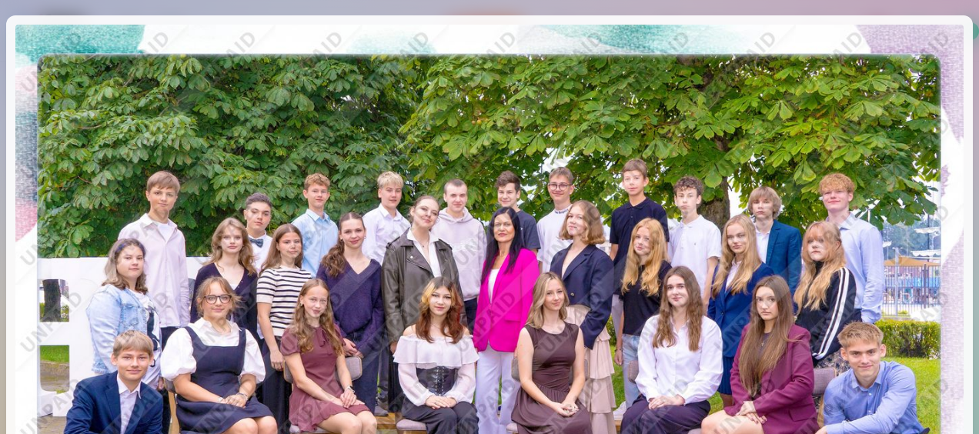
click at [476, 202] on img at bounding box center [489, 341] width 948 height 633
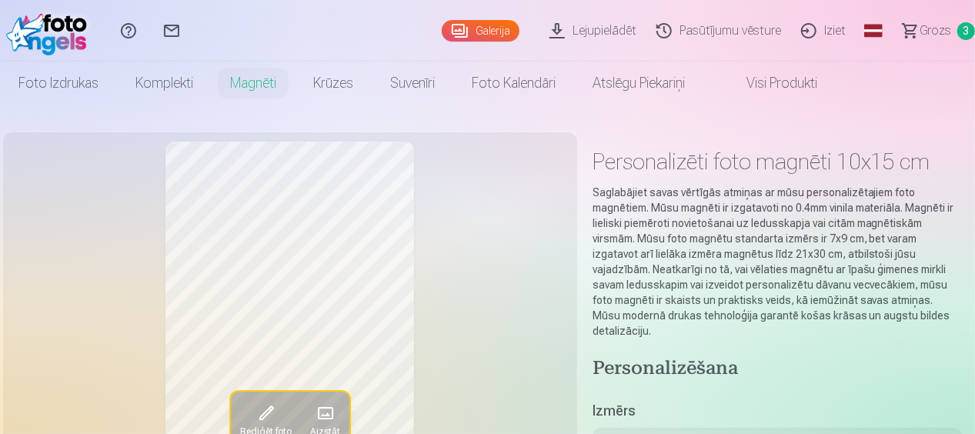
click at [949, 26] on span "Grozs" at bounding box center [936, 31] width 32 height 18
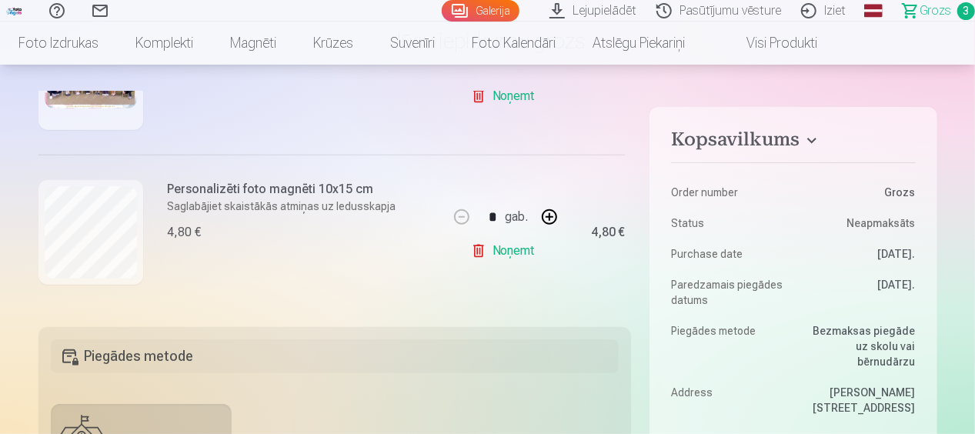
scroll to position [437, 0]
drag, startPoint x: 958, startPoint y: 83, endPoint x: 964, endPoint y: 50, distance: 33.7
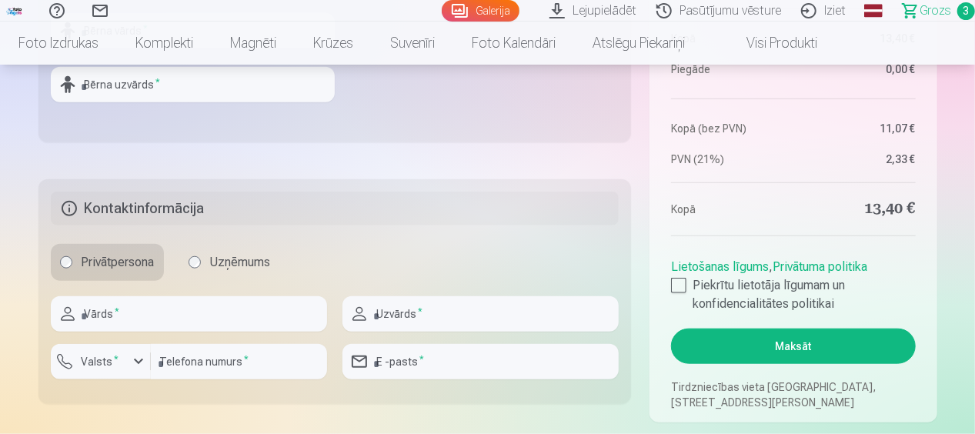
scroll to position [741, 0]
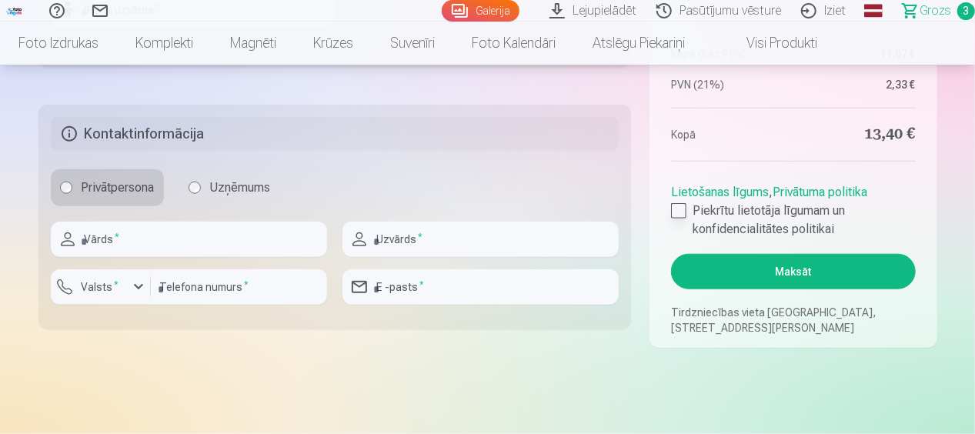
click at [679, 209] on div at bounding box center [678, 210] width 15 height 15
click at [764, 274] on button "Maksāt" at bounding box center [793, 271] width 244 height 35
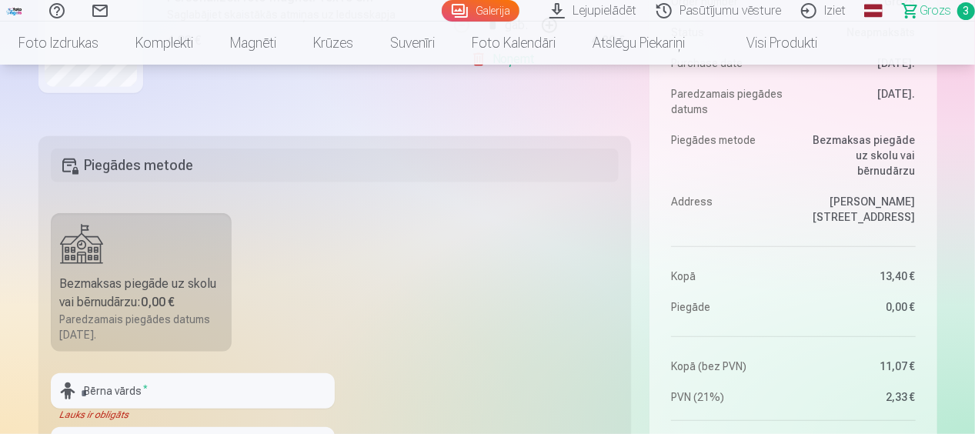
scroll to position [413, 0]
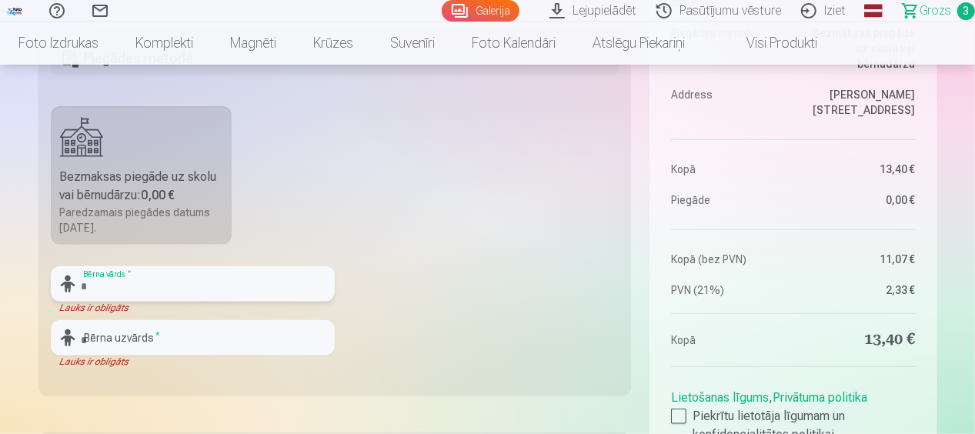
click at [132, 288] on input "text" at bounding box center [193, 283] width 284 height 35
type input "*******"
type input "**********"
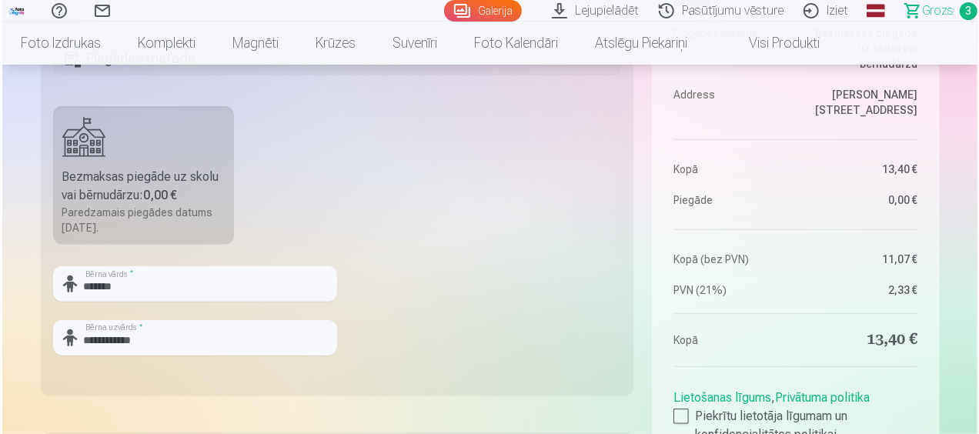
scroll to position [711, 0]
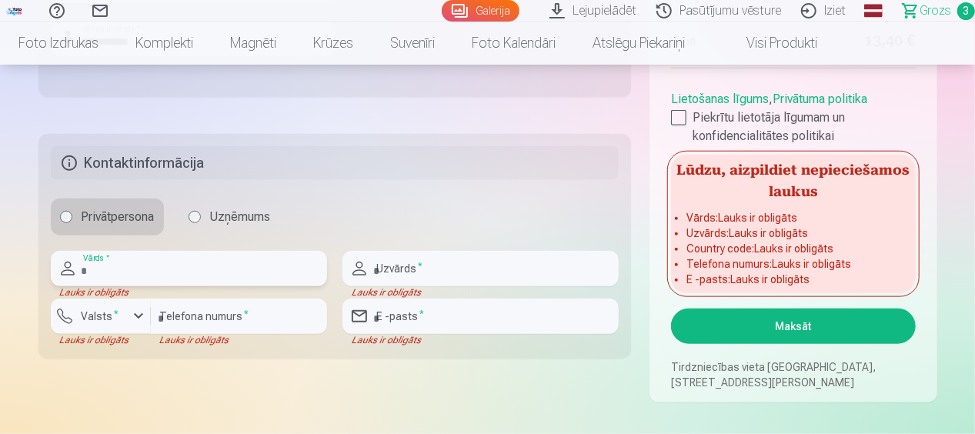
click at [139, 259] on input "text" at bounding box center [189, 268] width 276 height 35
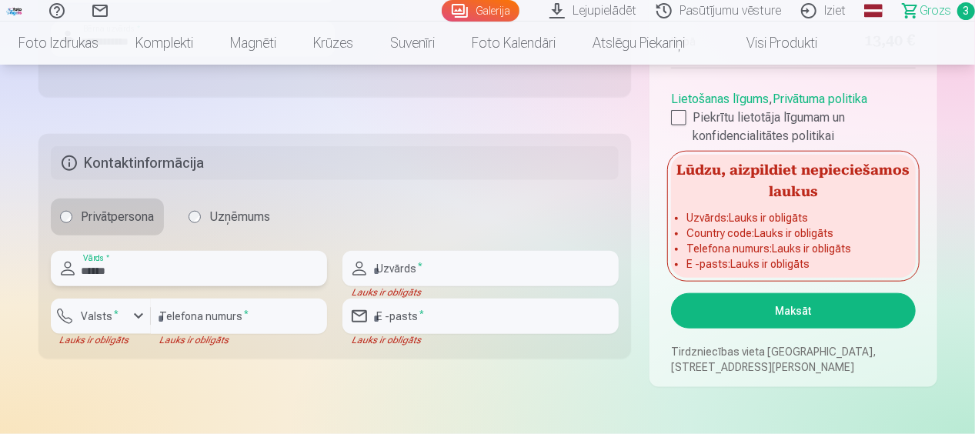
type input "******"
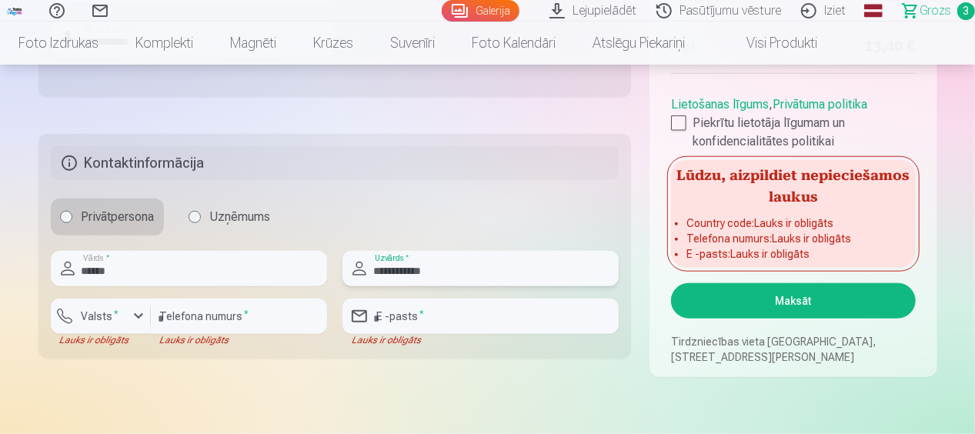
type input "**********"
click at [180, 311] on input "number" at bounding box center [239, 316] width 176 height 35
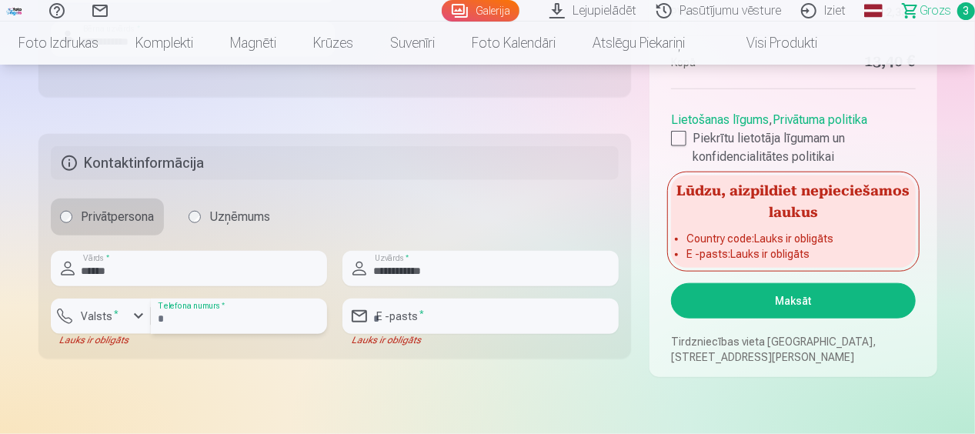
type input "********"
type input "**********"
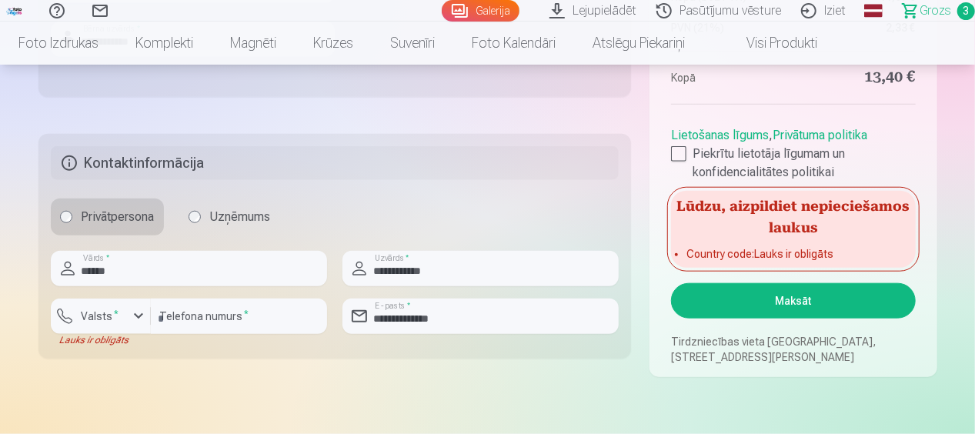
click at [243, 351] on fieldset "**********" at bounding box center [334, 246] width 593 height 225
click at [736, 304] on button "Maksāt" at bounding box center [793, 300] width 244 height 35
click at [140, 313] on div "button" at bounding box center [138, 316] width 18 height 18
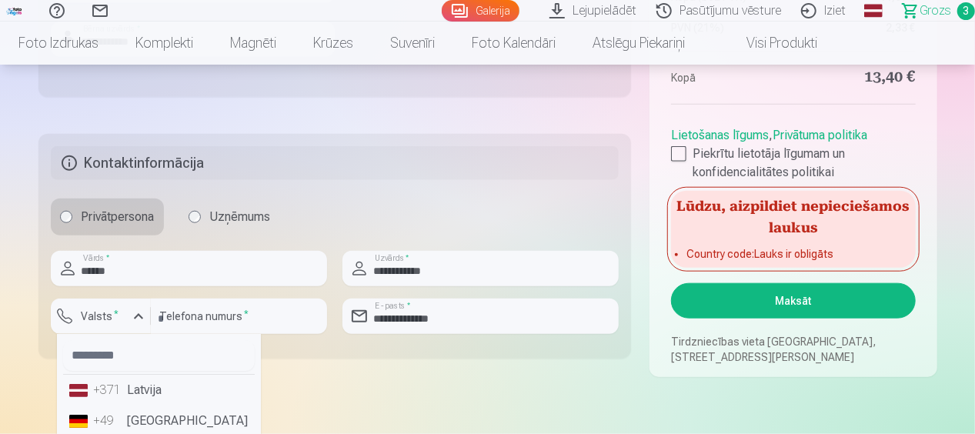
click at [132, 391] on li "+371 Latvija" at bounding box center [159, 390] width 192 height 31
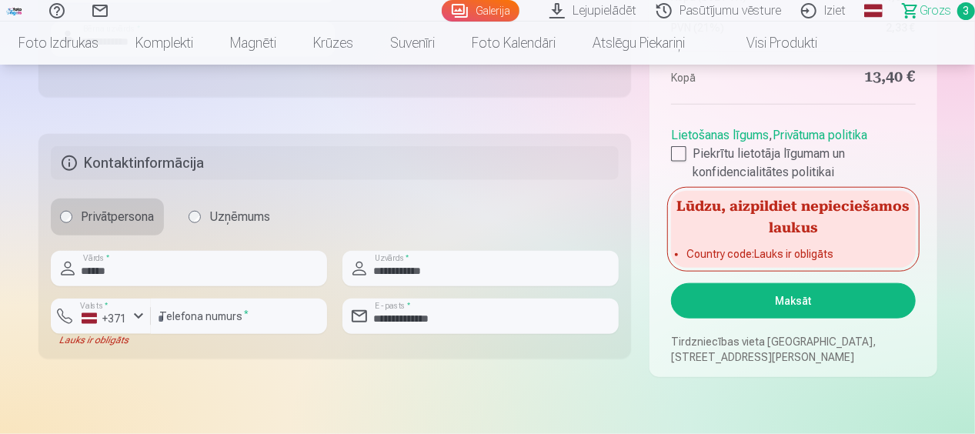
click at [759, 290] on button "Maksāt" at bounding box center [793, 300] width 244 height 35
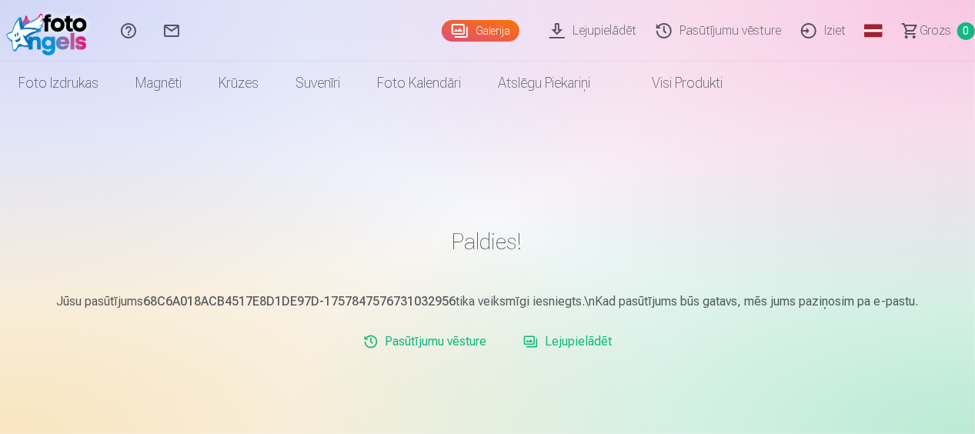
click at [597, 343] on link "Lejupielādēt" at bounding box center [567, 341] width 101 height 31
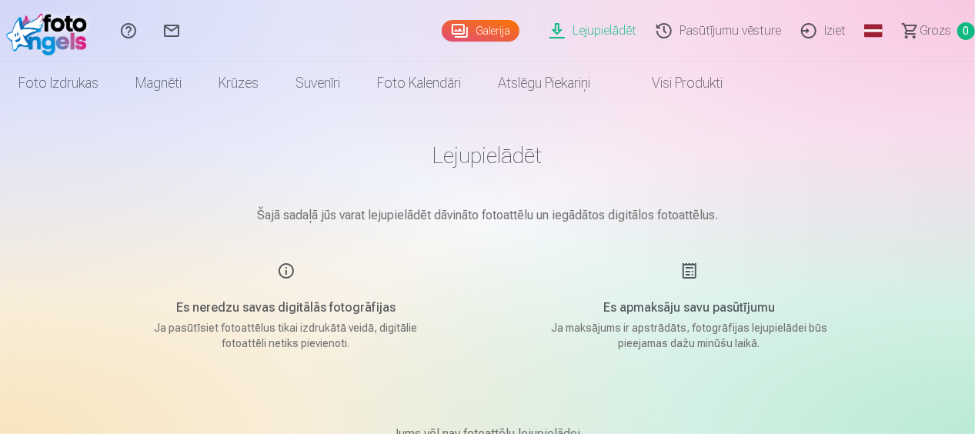
click at [688, 271] on div "Es apmaksāju savu pasūtījumu Ja maksājums ir apstrādāts, fotogrāfijas lejupielā…" at bounding box center [689, 306] width 366 height 89
click at [595, 25] on link "Lejupielādēt" at bounding box center [595, 31] width 107 height 62
click at [642, 86] on span at bounding box center [636, 83] width 18 height 18
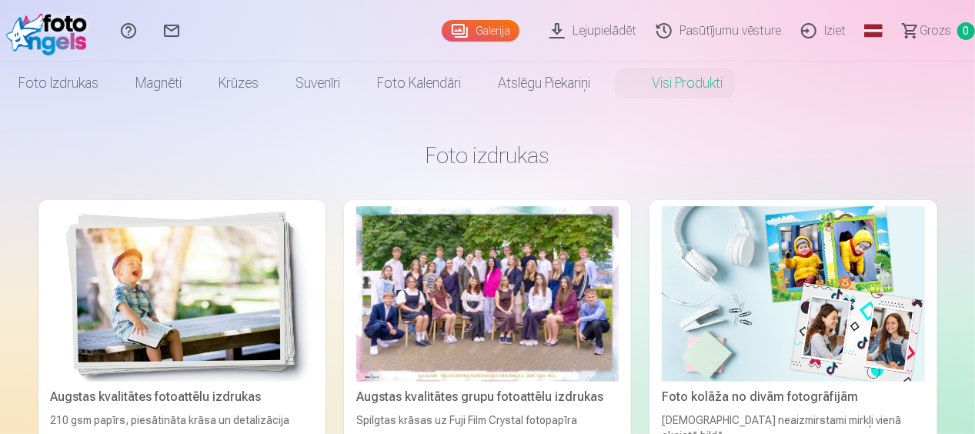
click at [590, 27] on link "Lejupielādēt" at bounding box center [595, 31] width 107 height 62
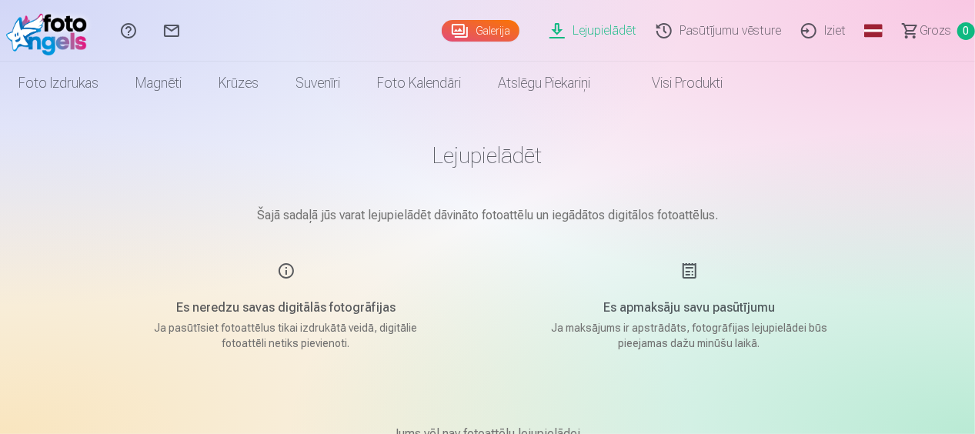
click at [688, 274] on div "Es apmaksāju savu pasūtījumu Ja maksājums ir apstrādāts, fotogrāfijas lejupielā…" at bounding box center [689, 306] width 366 height 89
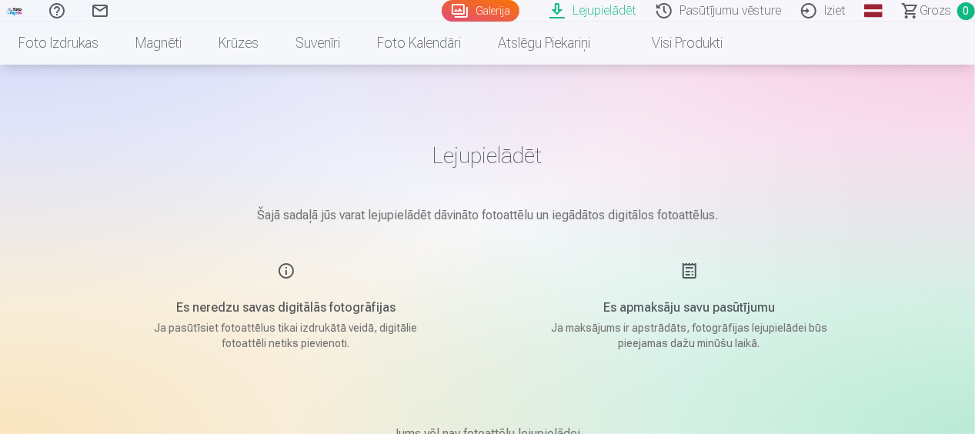
scroll to position [69, 0]
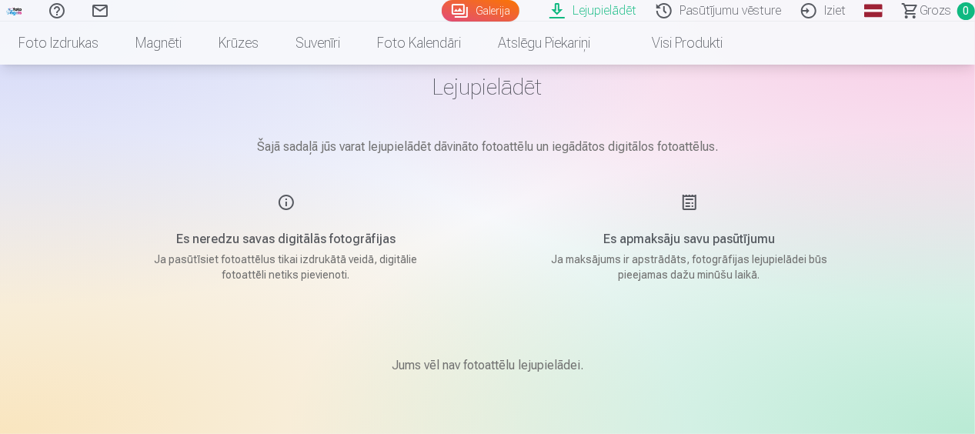
click at [584, 11] on link "Lejupielādēt" at bounding box center [595, 11] width 107 height 22
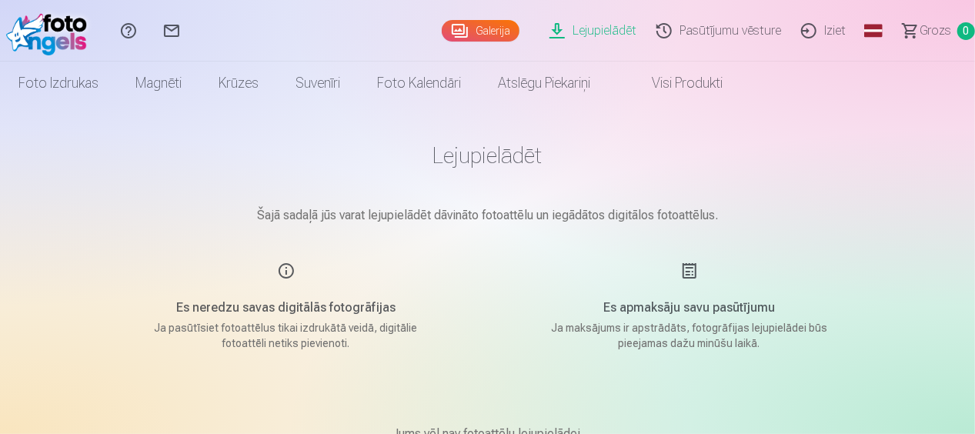
click at [614, 25] on link "Lejupielādēt" at bounding box center [595, 31] width 107 height 62
click at [508, 21] on link "Galerija" at bounding box center [481, 31] width 78 height 22
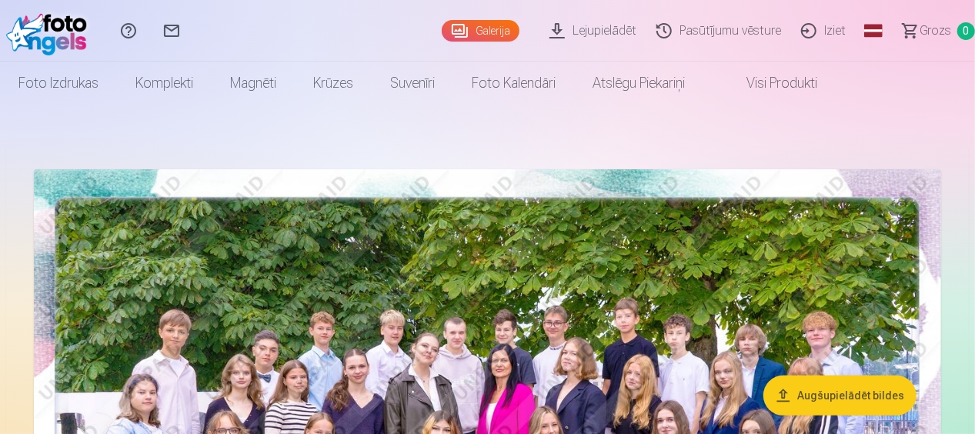
click at [868, 410] on button "Augšupielādēt bildes" at bounding box center [840, 396] width 153 height 40
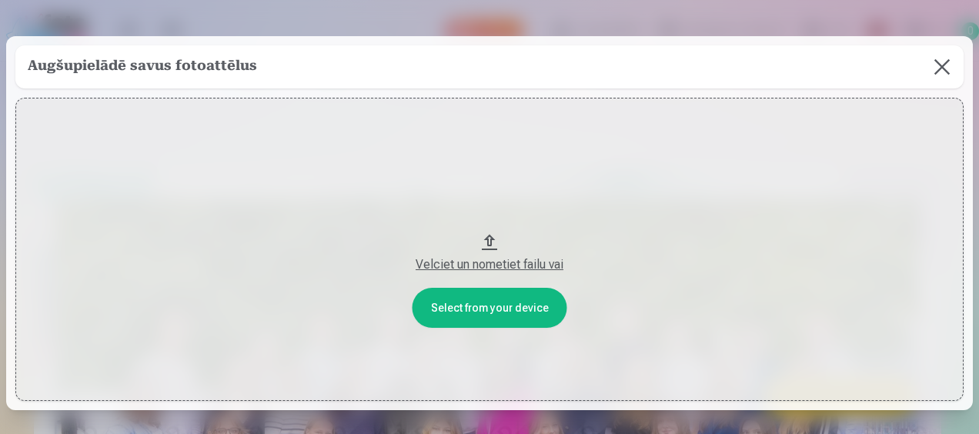
click at [951, 68] on button at bounding box center [942, 66] width 43 height 43
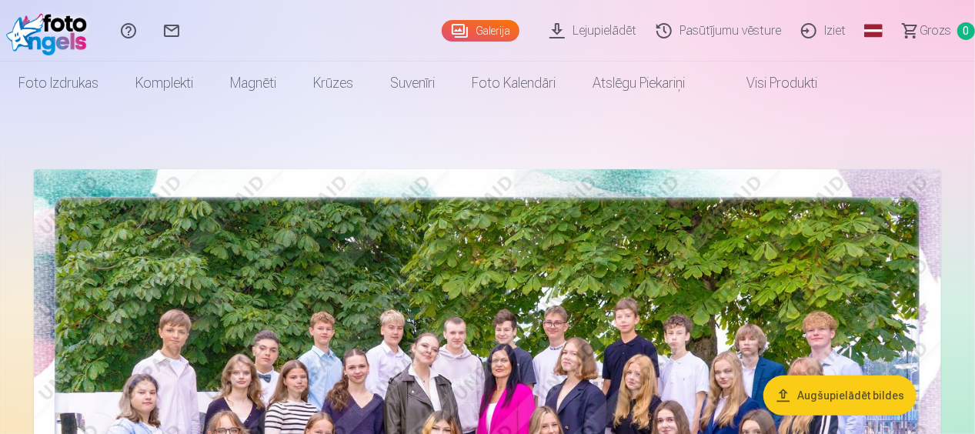
click at [596, 31] on link "Lejupielādēt" at bounding box center [595, 31] width 107 height 62
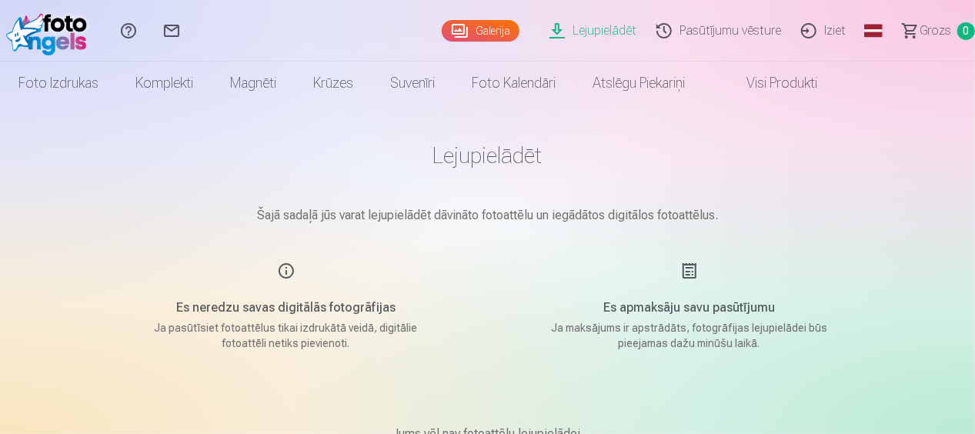
click at [596, 31] on link "Lejupielādēt" at bounding box center [595, 31] width 107 height 62
click at [503, 25] on link "Galerija" at bounding box center [481, 31] width 78 height 22
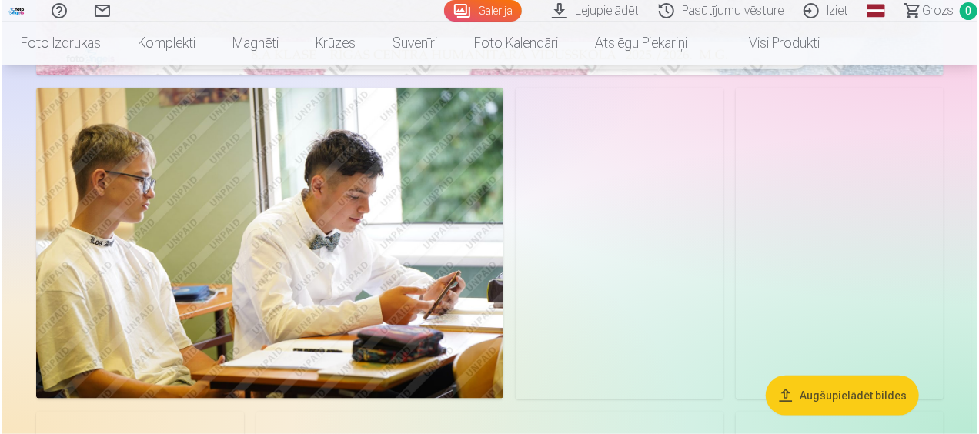
scroll to position [710, 0]
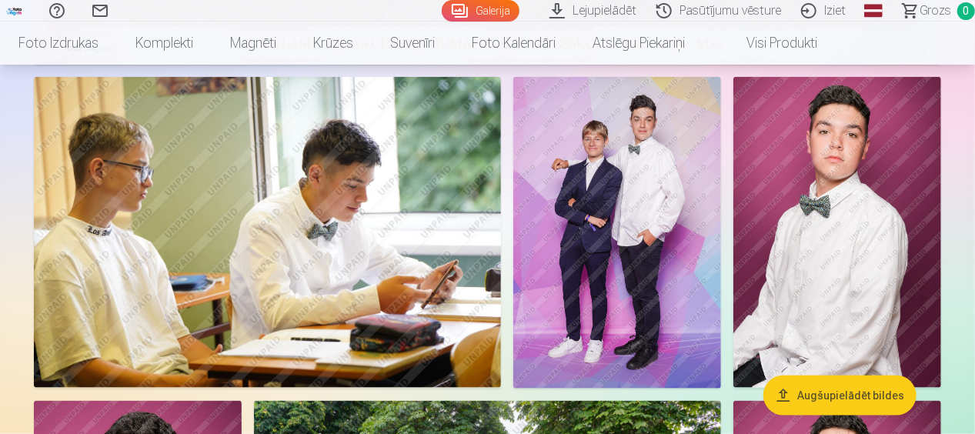
click at [887, 172] on img at bounding box center [838, 233] width 208 height 312
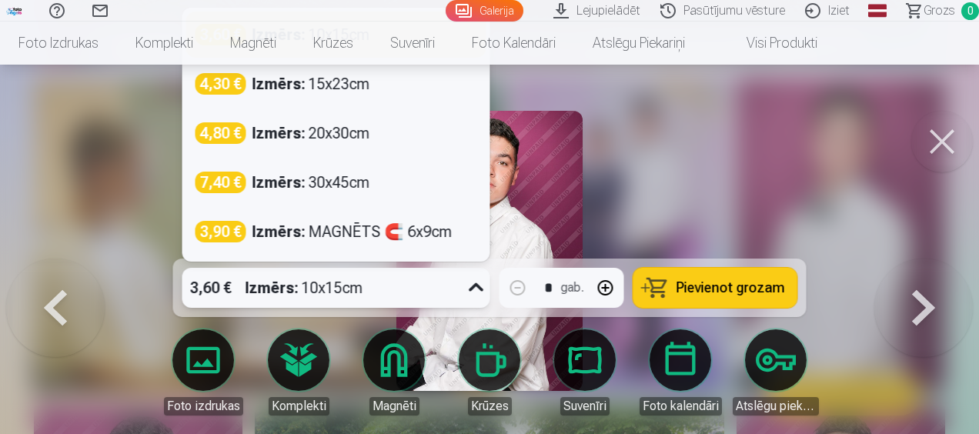
click at [462, 296] on span at bounding box center [462, 288] width 1 height 28
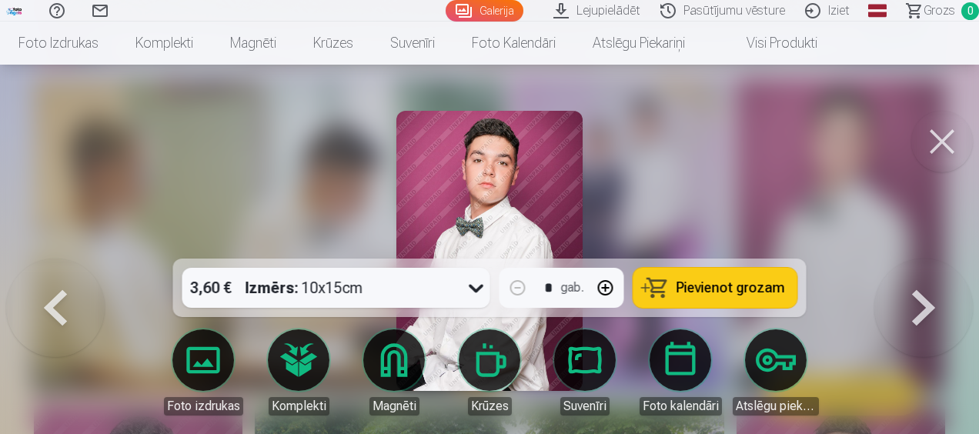
click at [669, 143] on div at bounding box center [489, 217] width 979 height 434
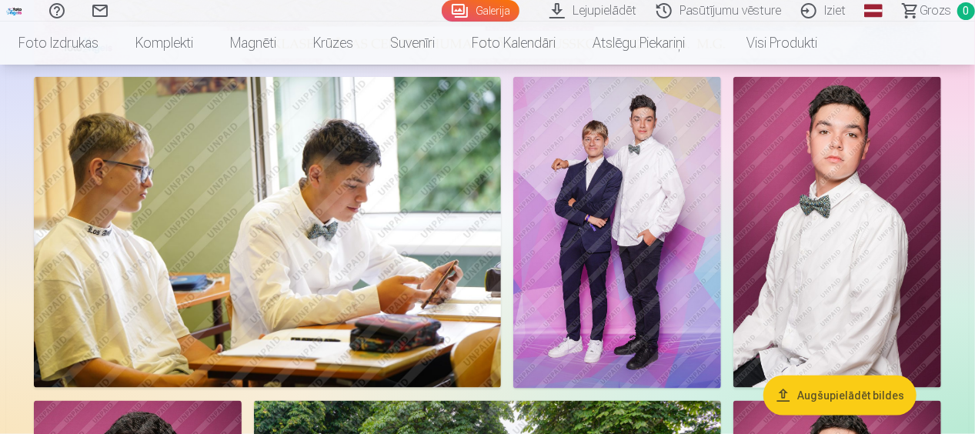
click at [794, 189] on img at bounding box center [838, 233] width 208 height 312
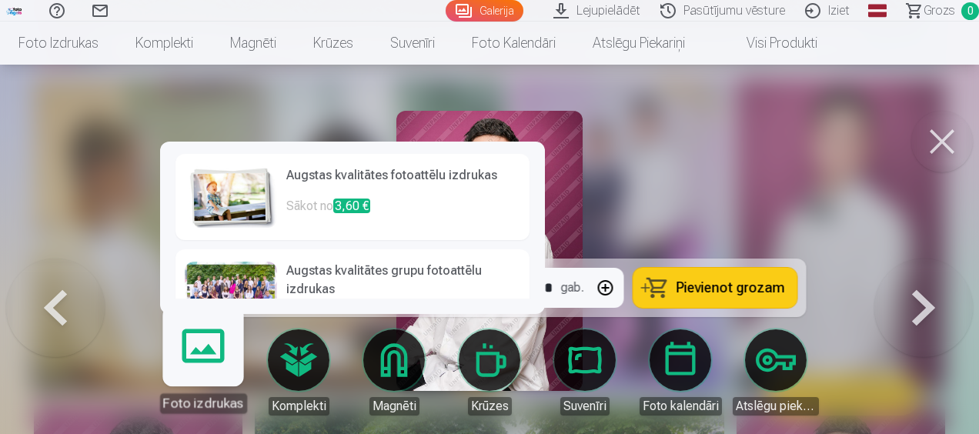
click at [218, 366] on link "Foto izdrukas" at bounding box center [202, 366] width 95 height 95
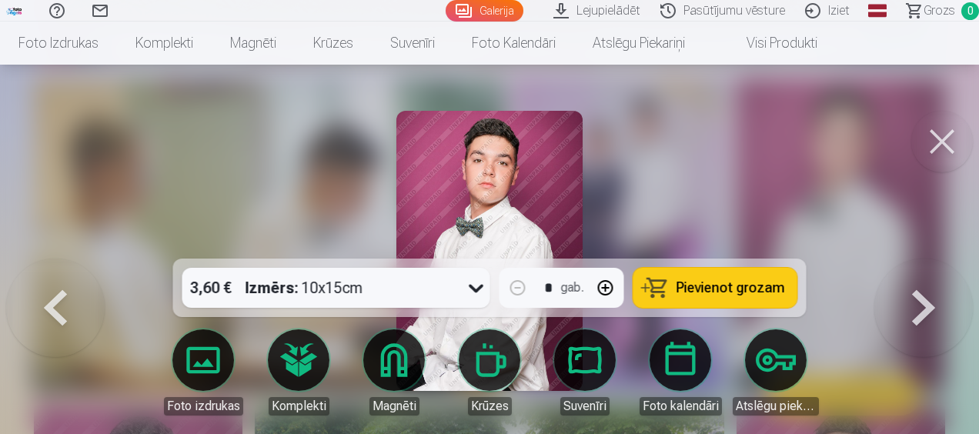
click at [918, 373] on div at bounding box center [489, 217] width 979 height 434
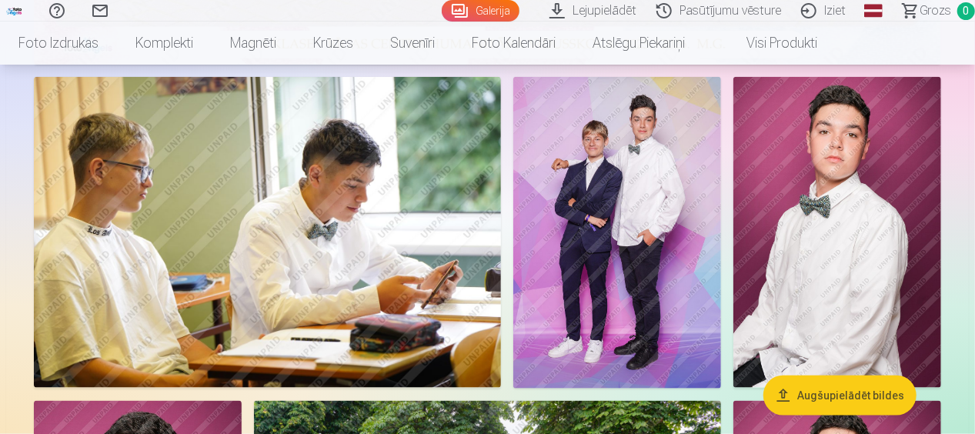
click at [789, 289] on img at bounding box center [838, 233] width 208 height 312
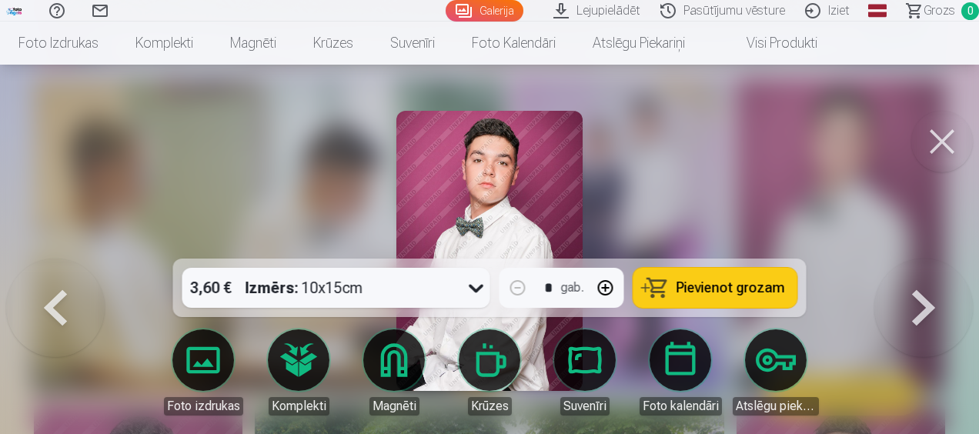
click at [623, 6] on link "Lejupielādēt" at bounding box center [599, 11] width 107 height 22
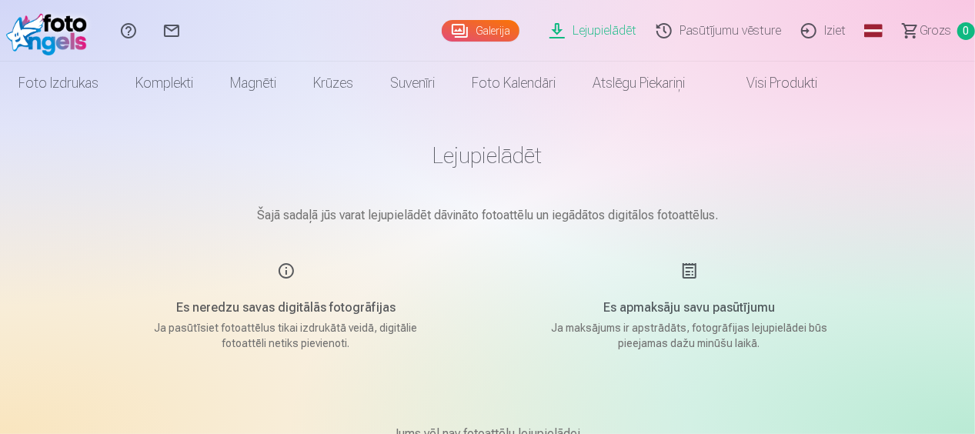
click at [613, 18] on link "Lejupielādēt" at bounding box center [595, 31] width 107 height 62
click at [611, 32] on link "Lejupielādēt" at bounding box center [595, 31] width 107 height 62
click at [496, 35] on link "Galerija" at bounding box center [481, 31] width 78 height 22
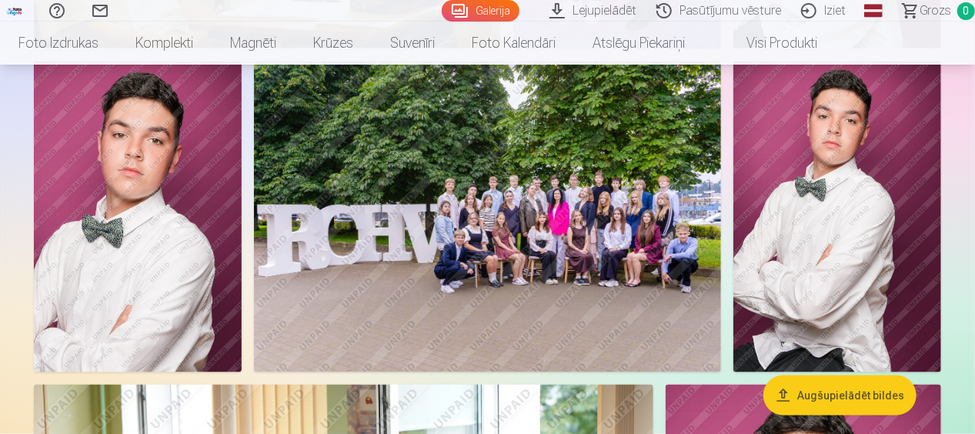
scroll to position [1008, 0]
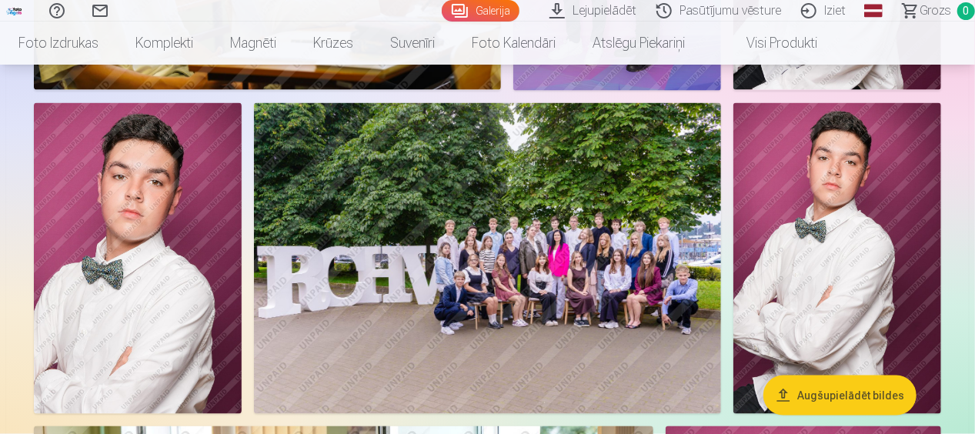
click at [864, 174] on img at bounding box center [838, 259] width 208 height 312
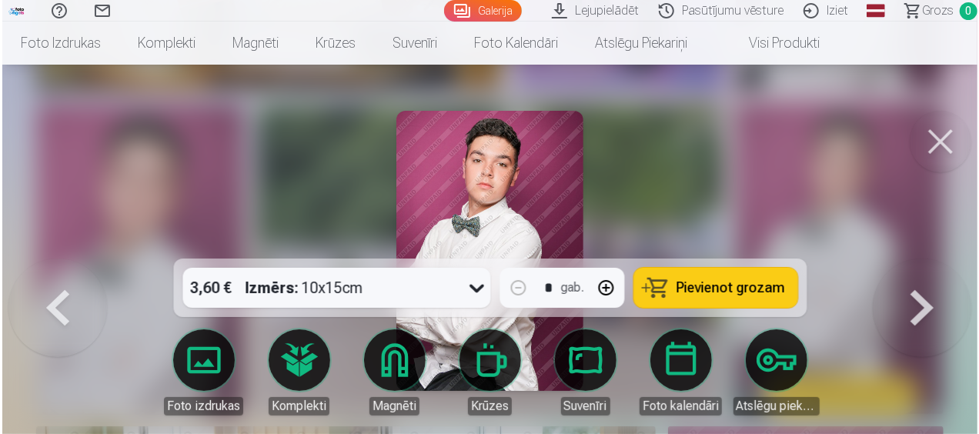
scroll to position [1011, 0]
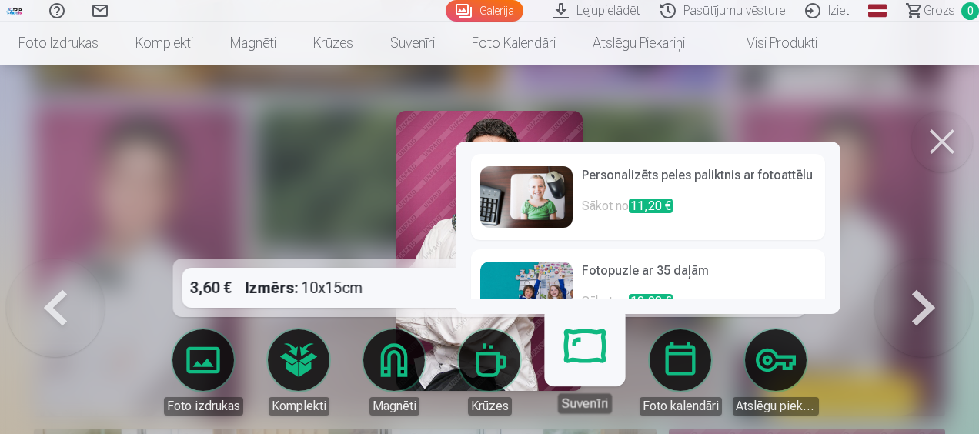
click at [518, 358] on link "Krūzes" at bounding box center [489, 372] width 86 height 86
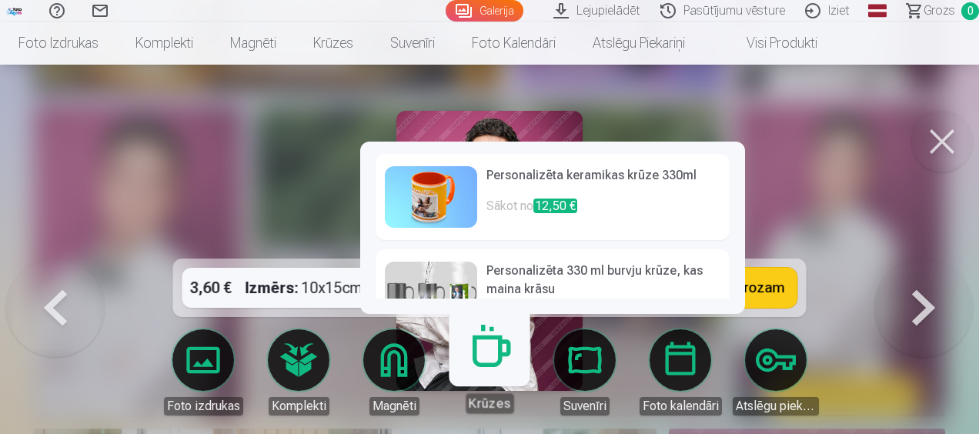
click at [401, 354] on link "Magnēti" at bounding box center [394, 372] width 86 height 86
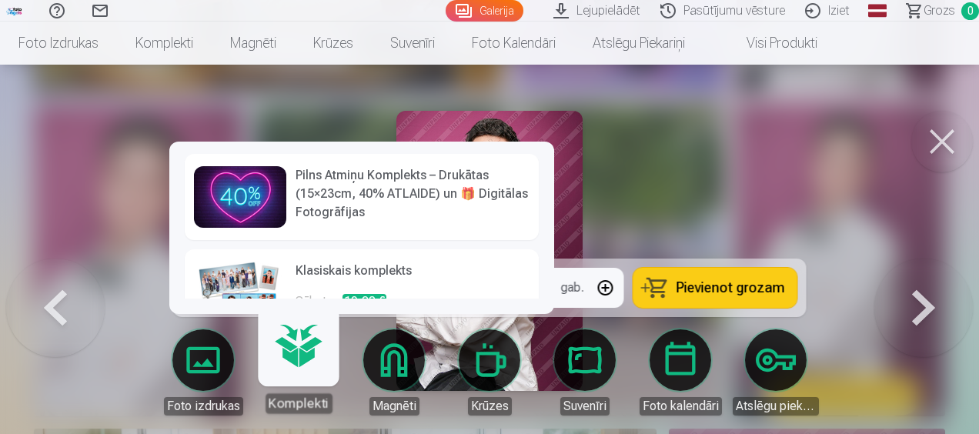
click at [323, 359] on link "Komplekti" at bounding box center [298, 366] width 95 height 95
click at [214, 357] on link "Foto izdrukas" at bounding box center [203, 372] width 86 height 86
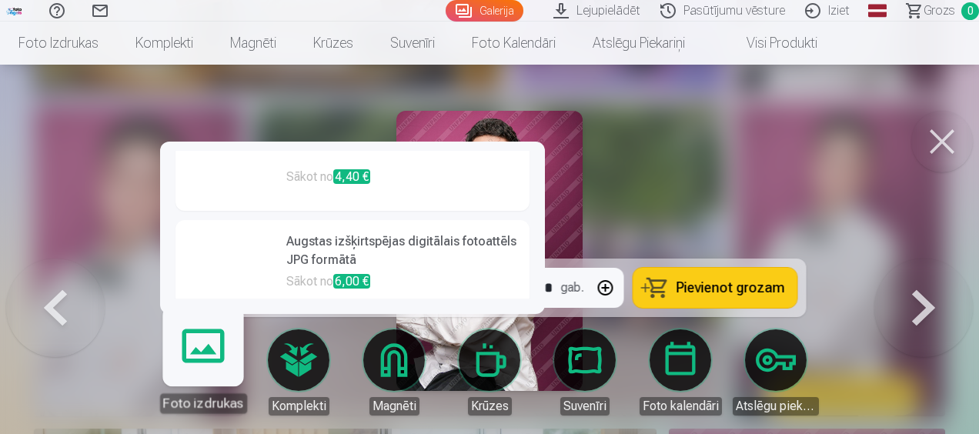
scroll to position [326, 0]
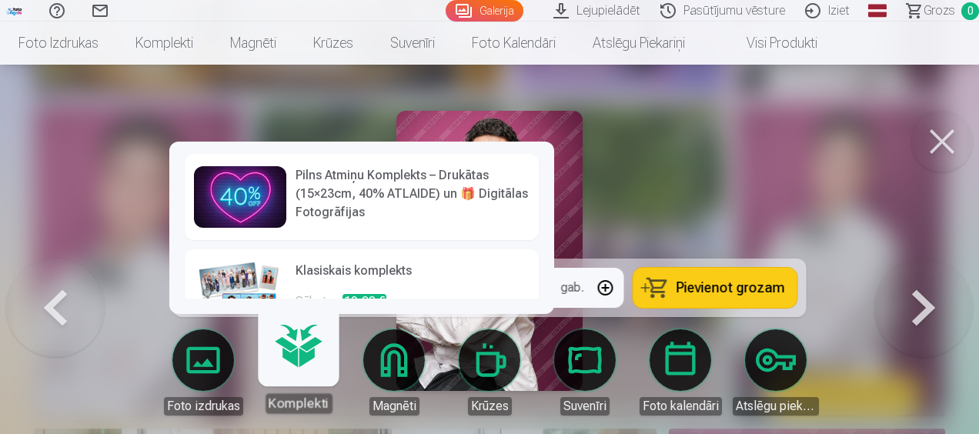
click at [316, 362] on link "Komplekti" at bounding box center [298, 366] width 95 height 95
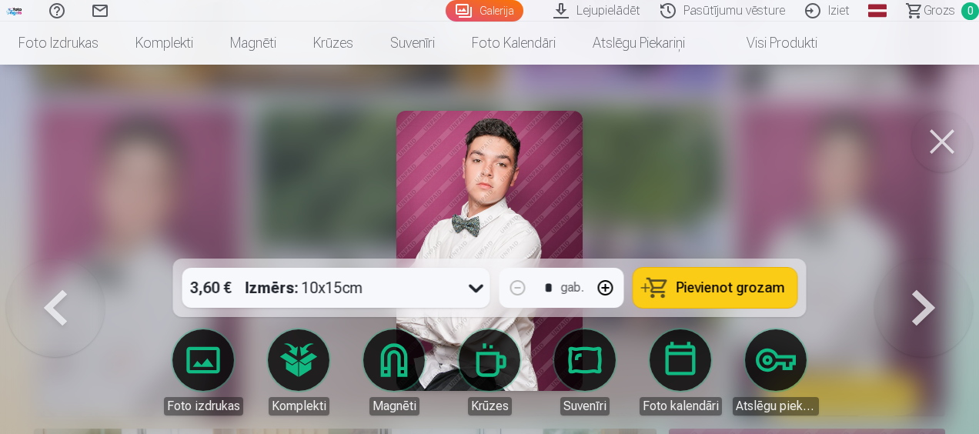
click at [420, 86] on div at bounding box center [489, 217] width 979 height 434
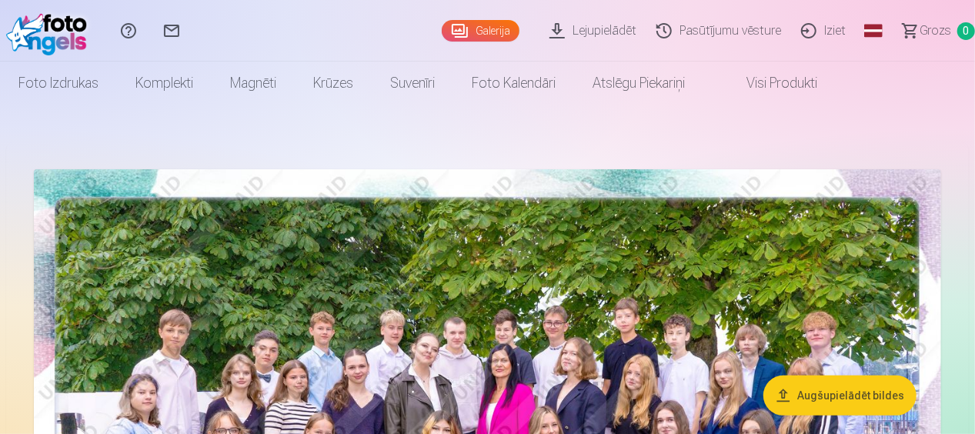
click at [702, 28] on link "Pasūtījumu vēsture" at bounding box center [721, 31] width 145 height 62
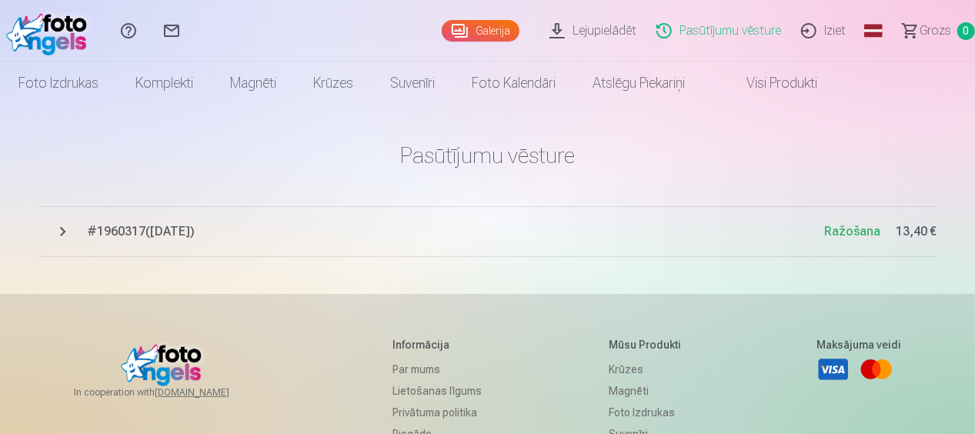
click at [129, 230] on span "# 1960317 ( 14.09.2025 )" at bounding box center [456, 231] width 737 height 18
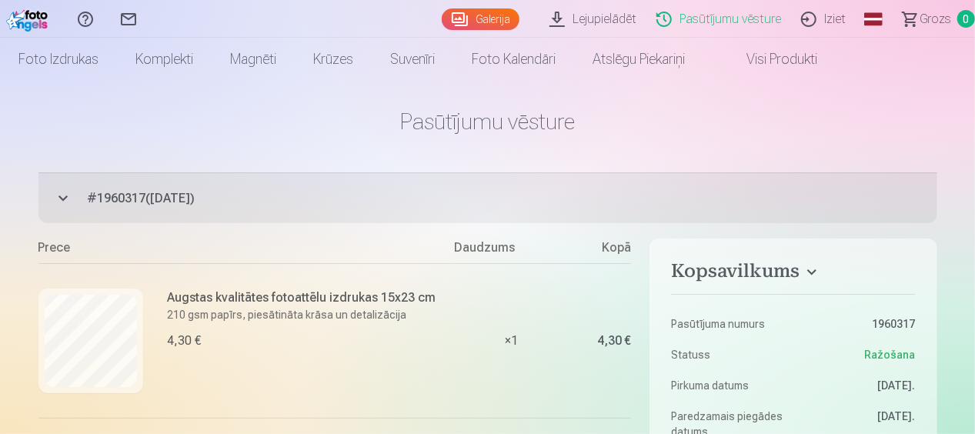
scroll to position [24, 0]
